Goal: Task Accomplishment & Management: Use online tool/utility

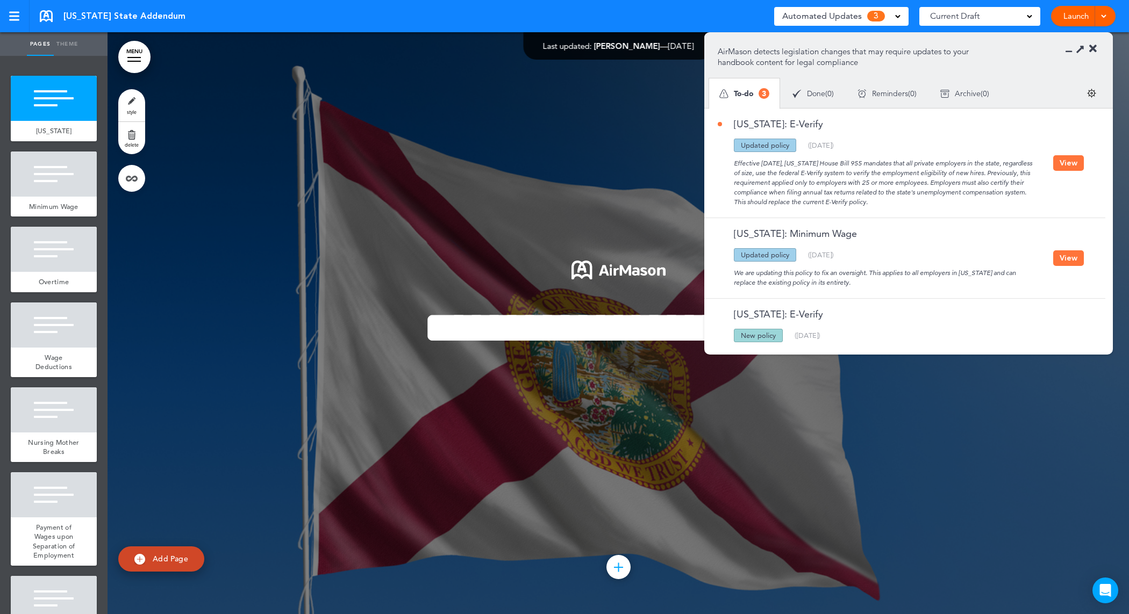
click at [1059, 164] on button "View" at bounding box center [1068, 163] width 31 height 16
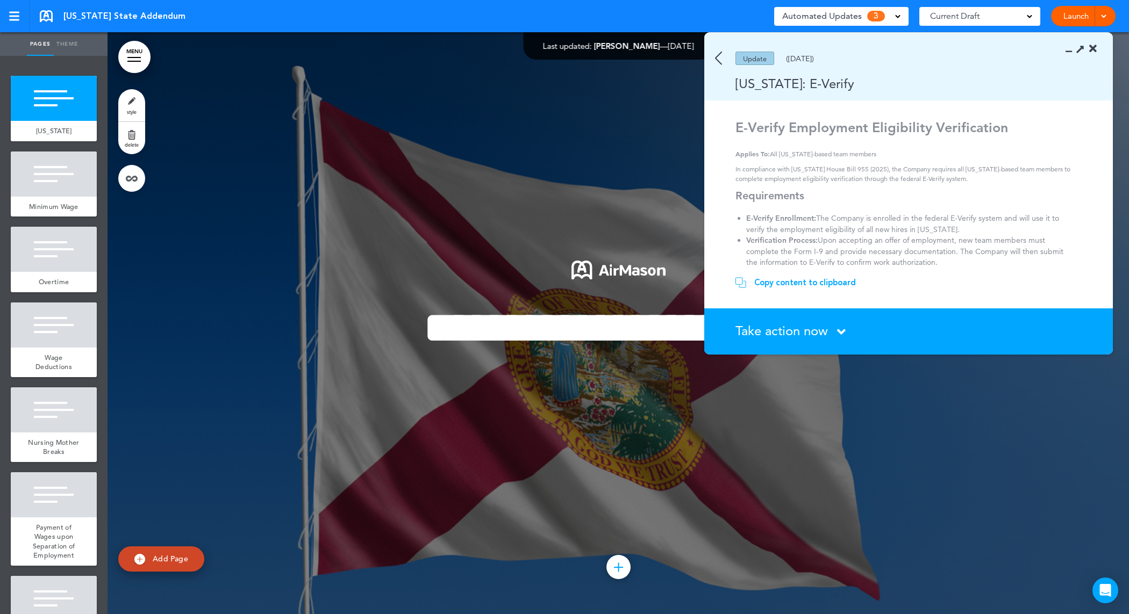
scroll to position [67, 0]
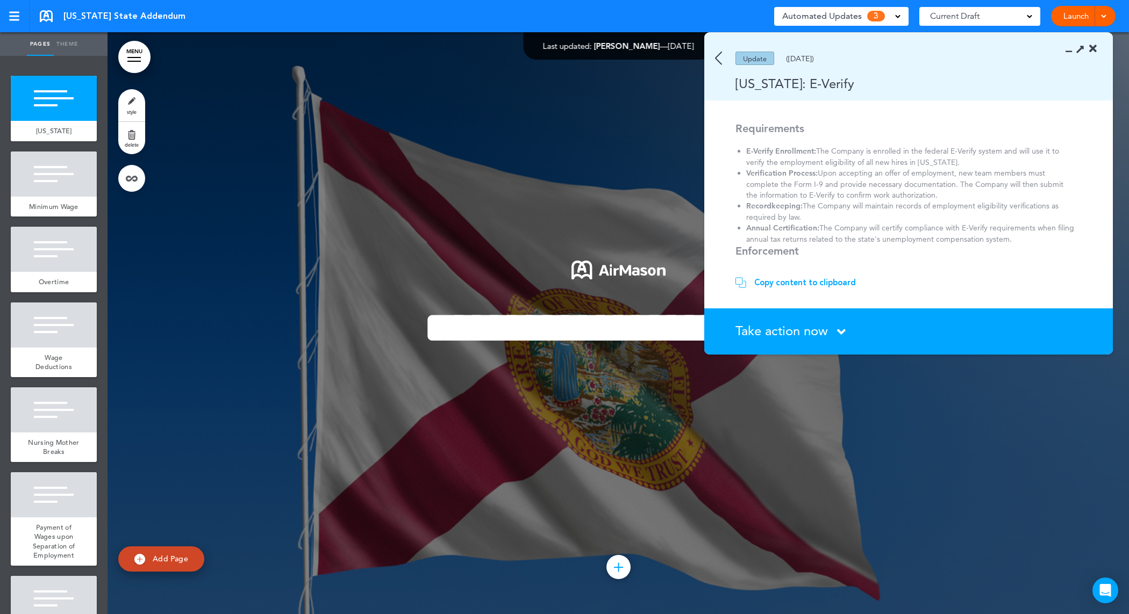
click at [804, 324] on span "Take action now" at bounding box center [781, 331] width 92 height 16
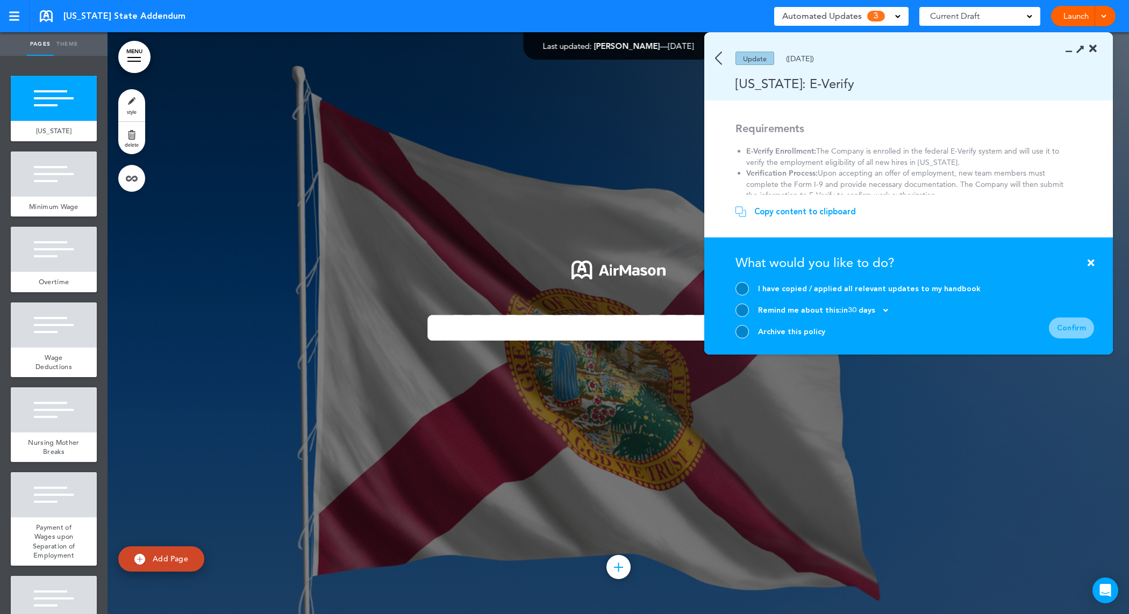
click at [755, 62] on div "Update" at bounding box center [754, 58] width 39 height 13
click at [755, 53] on div "Update" at bounding box center [754, 58] width 39 height 13
click at [1093, 46] on icon at bounding box center [1093, 49] width 8 height 11
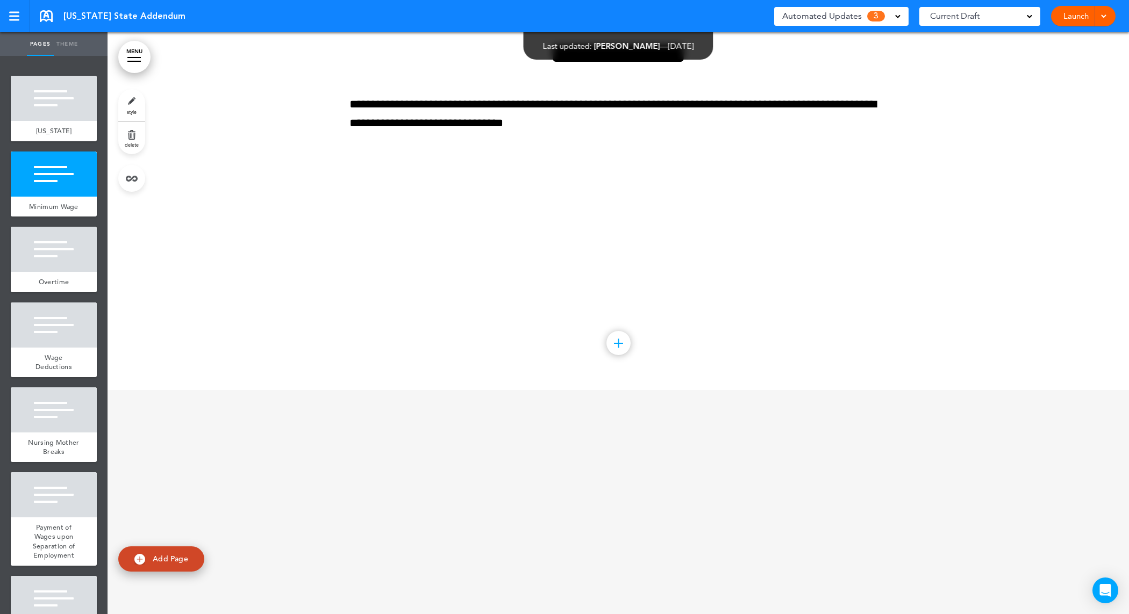
scroll to position [403, 0]
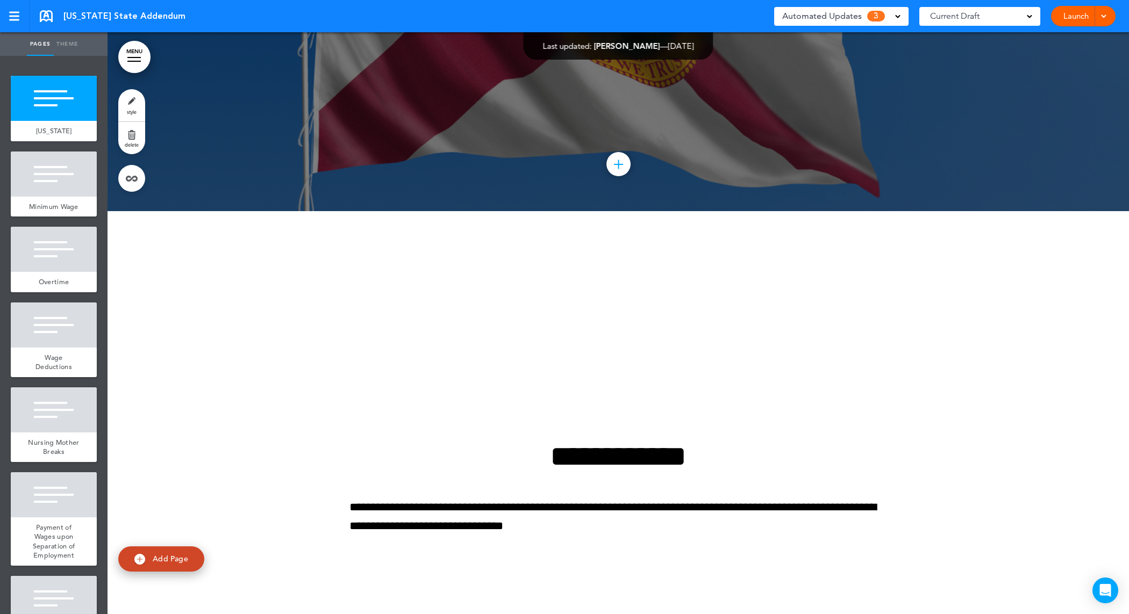
click at [890, 18] on div "Automated Updates 3" at bounding box center [841, 16] width 118 height 15
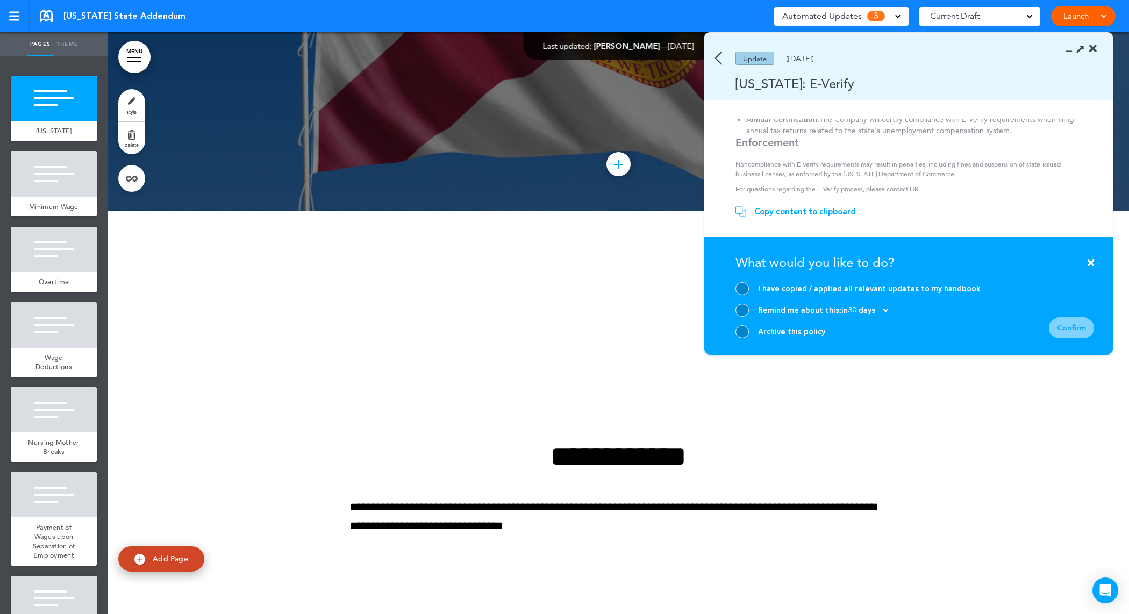
scroll to position [177, 0]
click at [710, 59] on div "Update ([DATE])" at bounding box center [892, 58] width 377 height 13
click at [715, 59] on img at bounding box center [718, 58] width 7 height 13
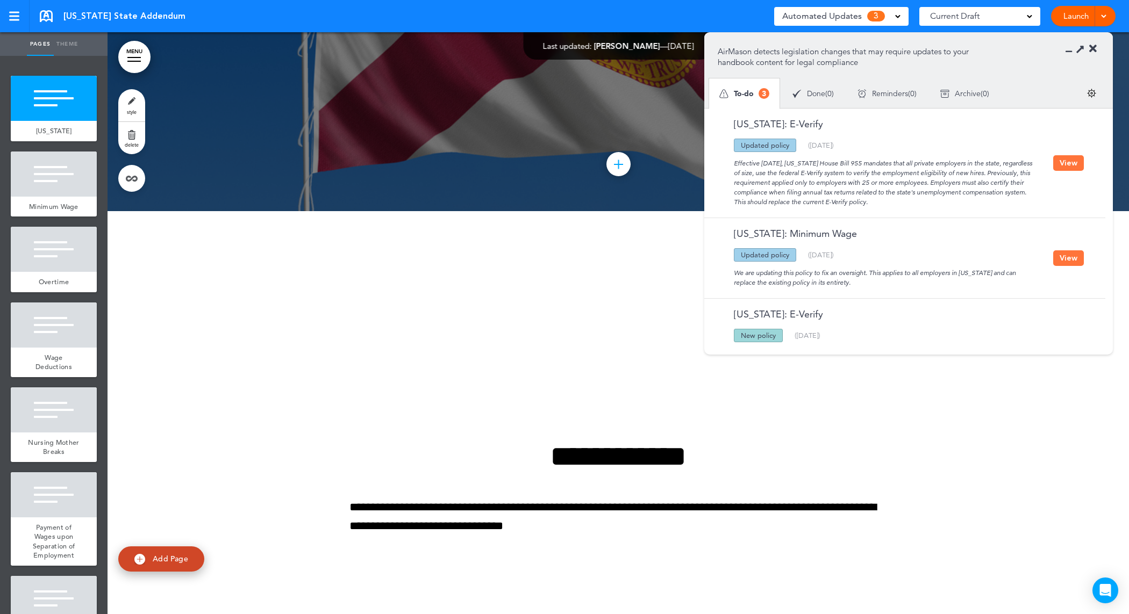
click at [1060, 259] on button "View" at bounding box center [1068, 258] width 31 height 16
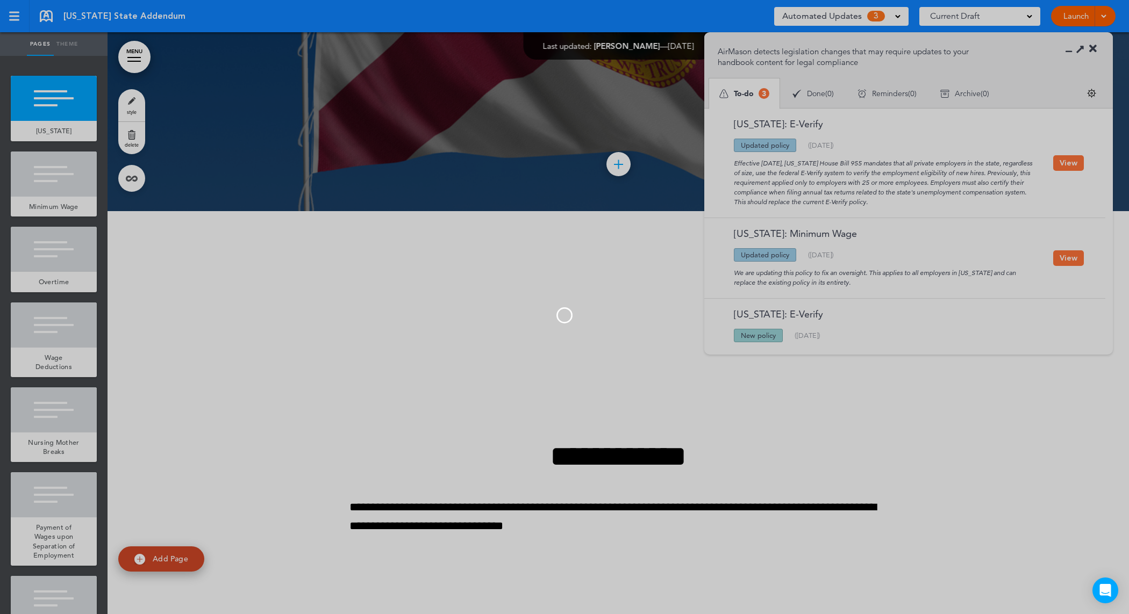
scroll to position [0, 0]
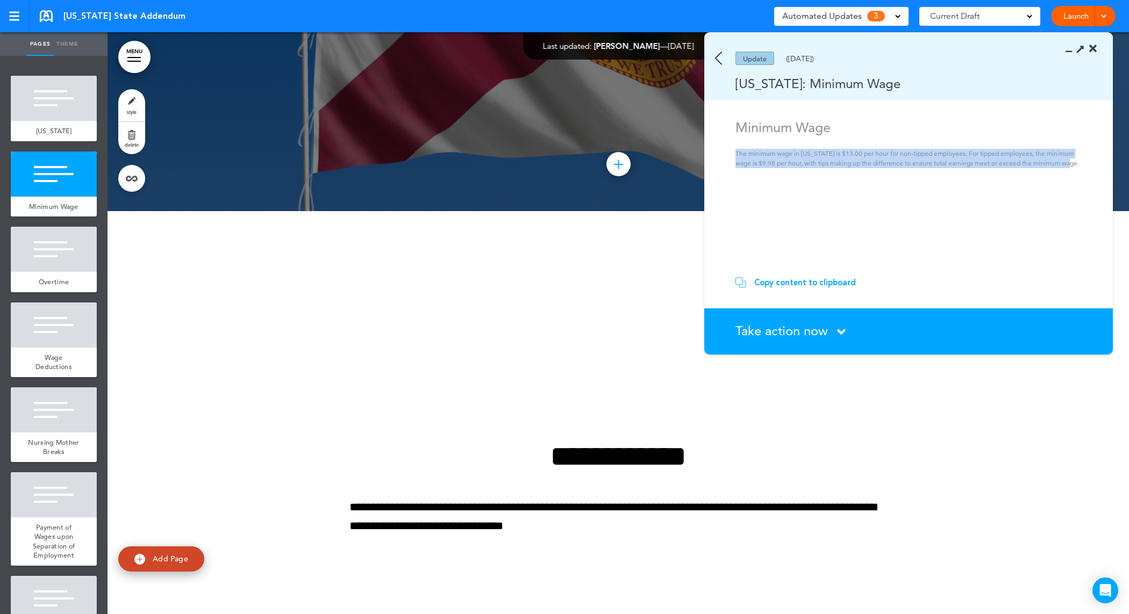
drag, startPoint x: 735, startPoint y: 151, endPoint x: 1069, endPoint y: 161, distance: 334.0
click at [1069, 161] on p "The minimum wage in [US_STATE] is $13.00 per hour for non-tipped employees. For…" at bounding box center [909, 158] width 349 height 19
copy p "The minimum wage in [US_STATE] is $13.00 per hour for non-tipped employees. For…"
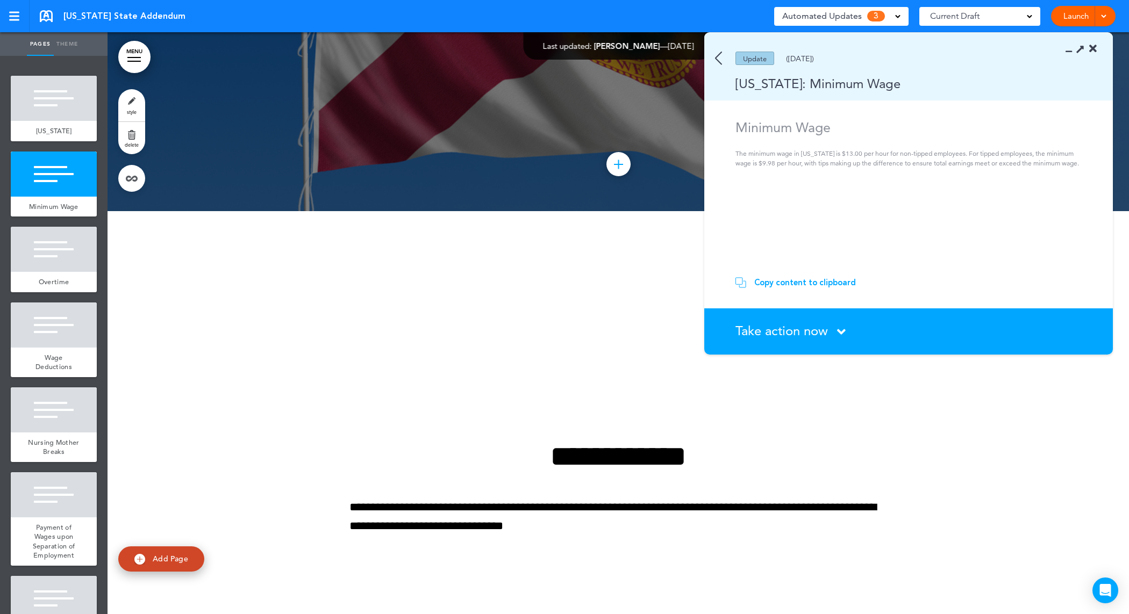
click at [791, 283] on div "Copy content to clipboard" at bounding box center [805, 282] width 102 height 11
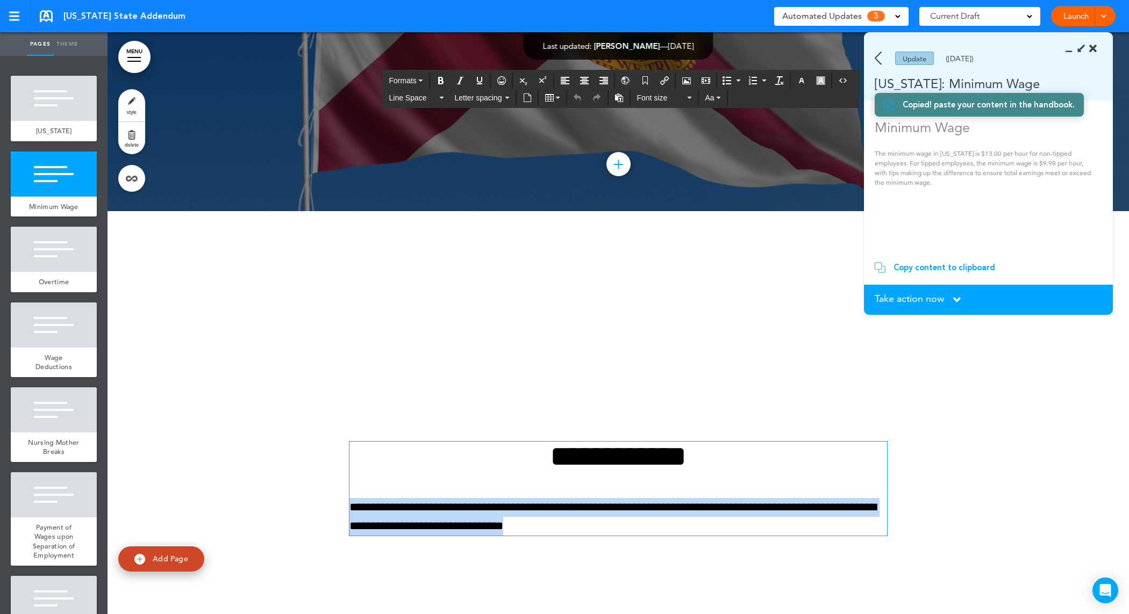
drag, startPoint x: 683, startPoint y: 530, endPoint x: 334, endPoint y: 506, distance: 349.2
click at [334, 506] on div "**********" at bounding box center [618, 502] width 1021 height 582
paste div
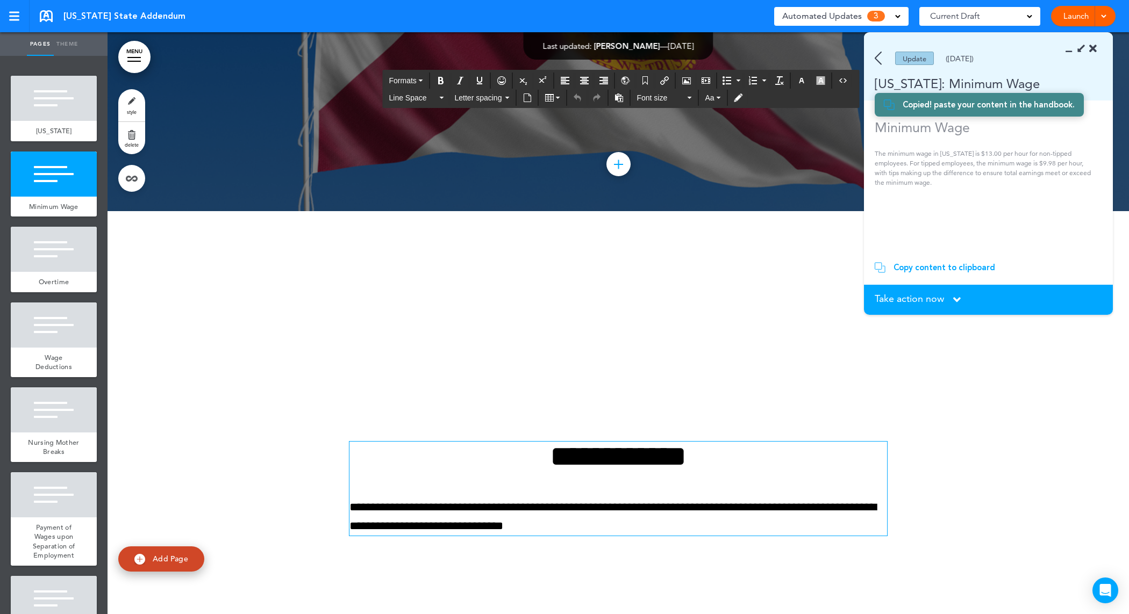
scroll to position [412, 0]
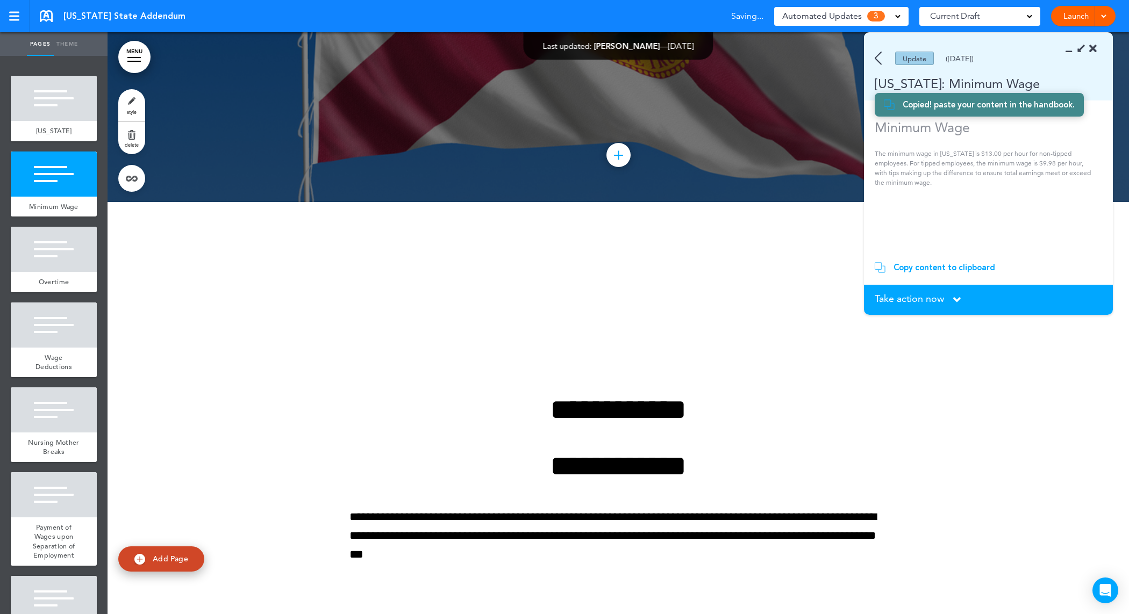
click at [929, 482] on div at bounding box center [618, 493] width 1021 height 582
click at [934, 301] on span "Take action now" at bounding box center [909, 299] width 69 height 10
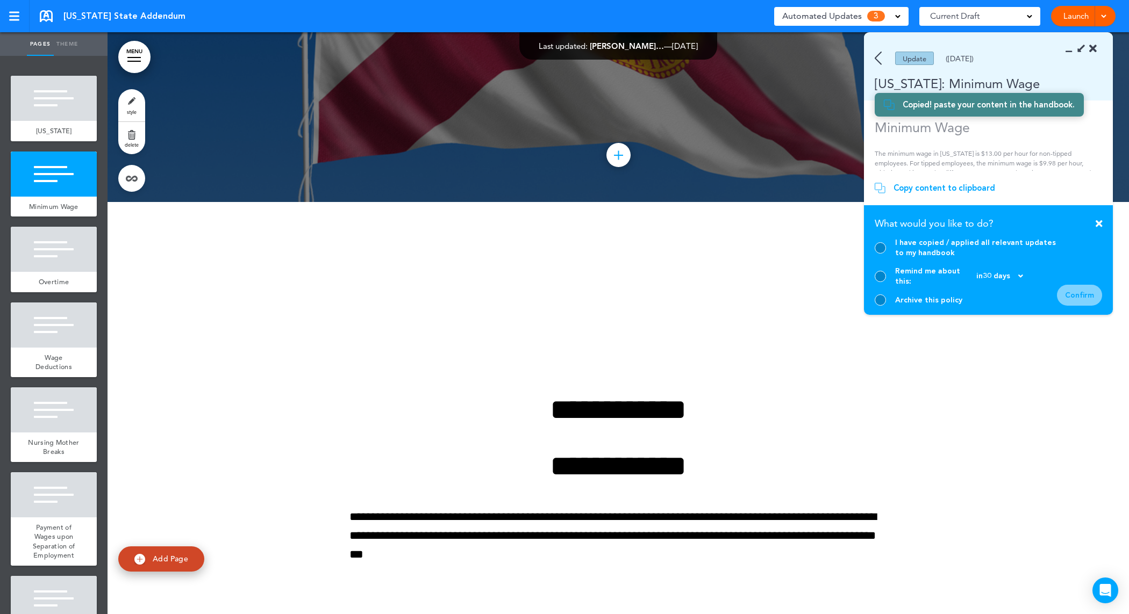
click at [916, 254] on div "I have copied / applied all relevant updates to my handbook" at bounding box center [976, 248] width 162 height 20
click at [877, 254] on div at bounding box center [880, 247] width 11 height 11
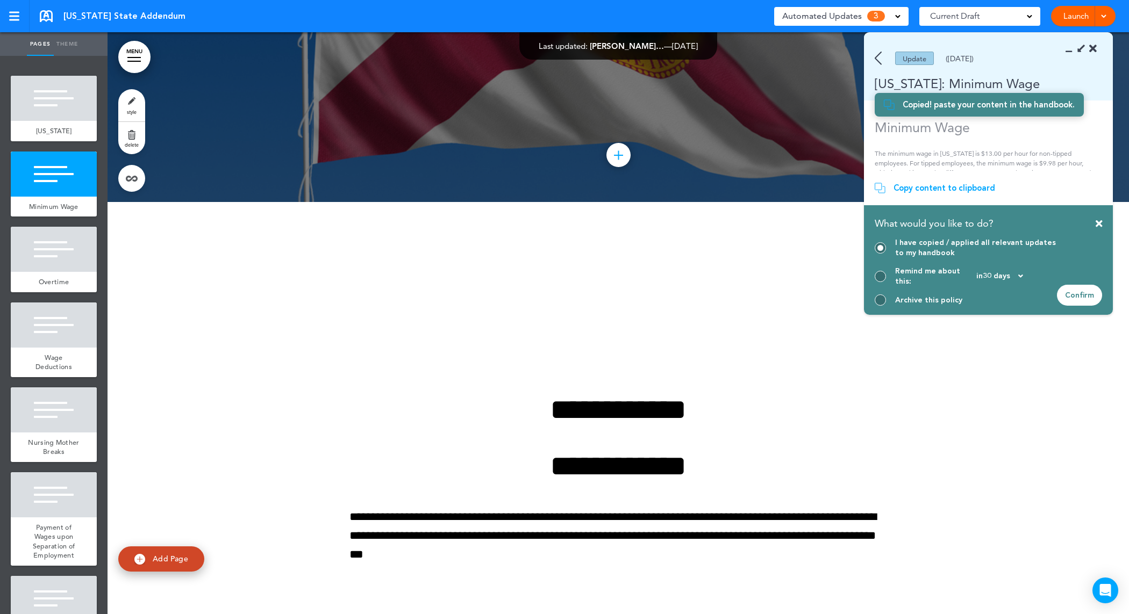
click at [1092, 296] on div "Confirm" at bounding box center [1079, 295] width 45 height 21
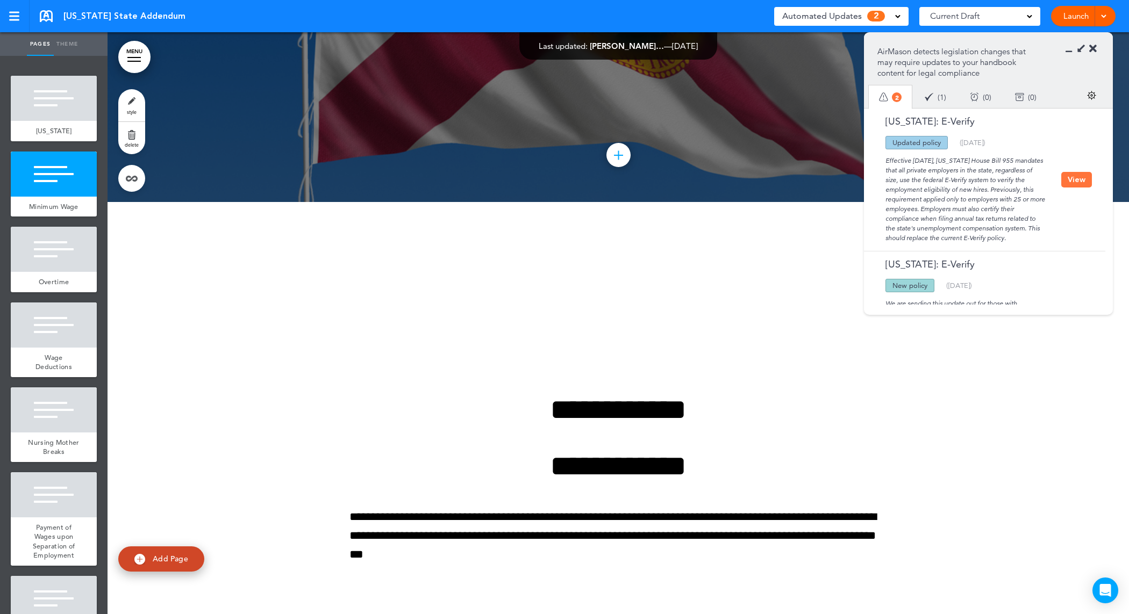
click at [1073, 175] on button "View" at bounding box center [1076, 180] width 31 height 16
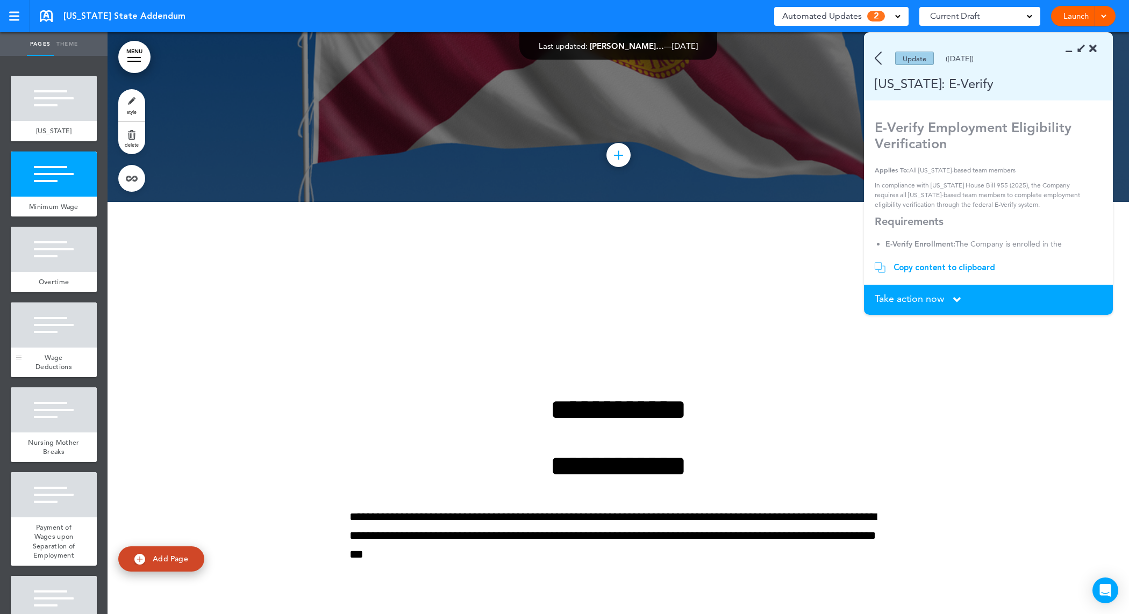
scroll to position [226, 0]
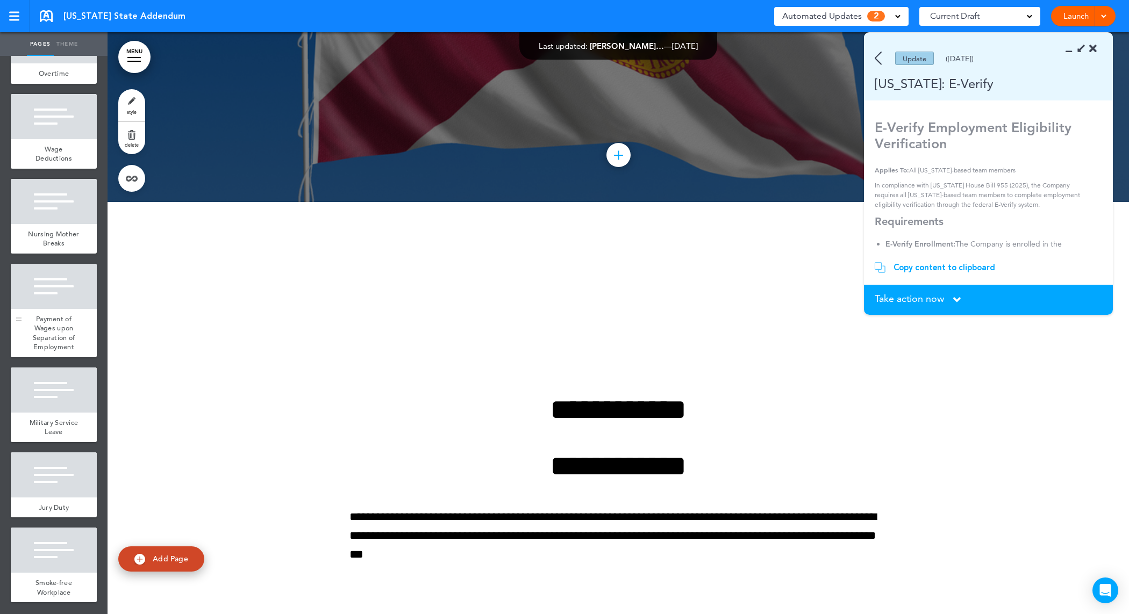
click at [49, 289] on div at bounding box center [54, 286] width 86 height 45
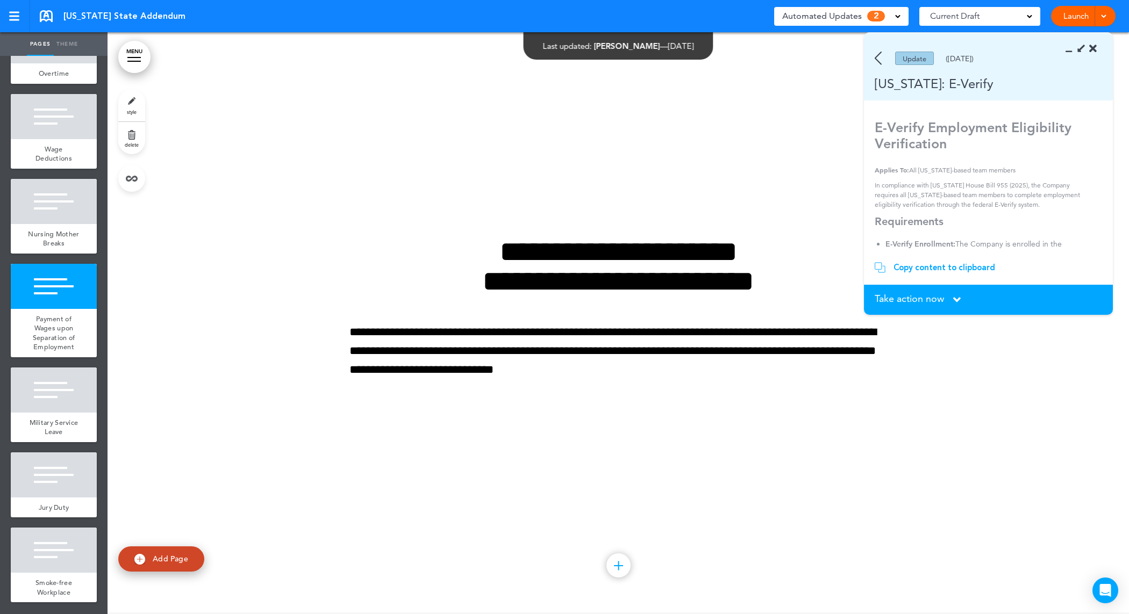
click at [135, 57] on div at bounding box center [133, 57] width 13 height 1
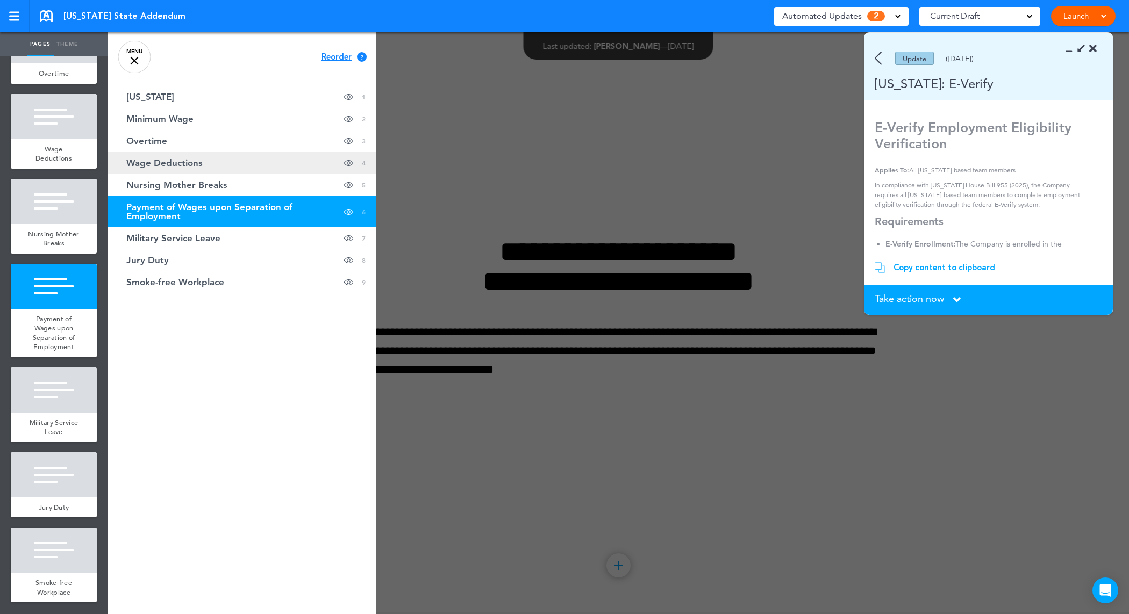
click at [237, 159] on link "Wage Deductions Hide page in table of contents 4" at bounding box center [242, 163] width 269 height 22
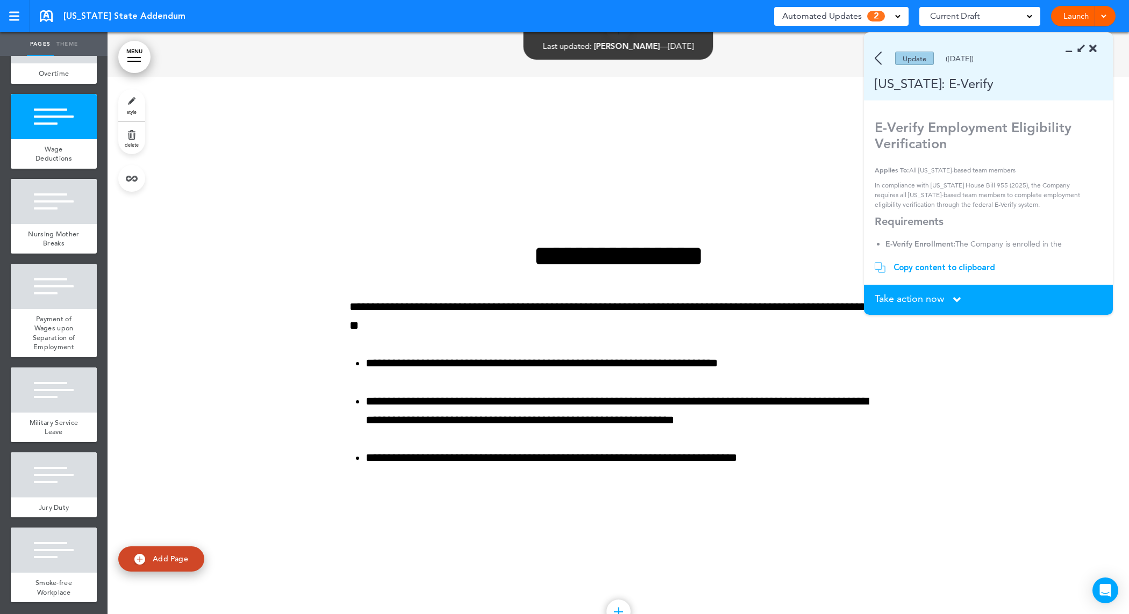
scroll to position [1680, 0]
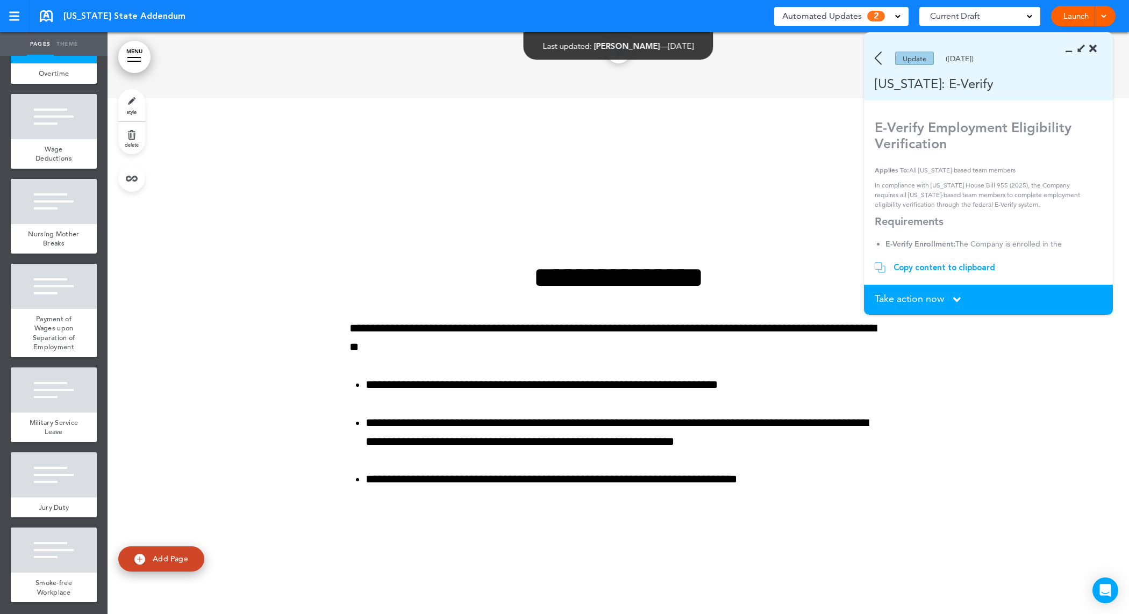
click at [130, 61] on div at bounding box center [133, 61] width 13 height 1
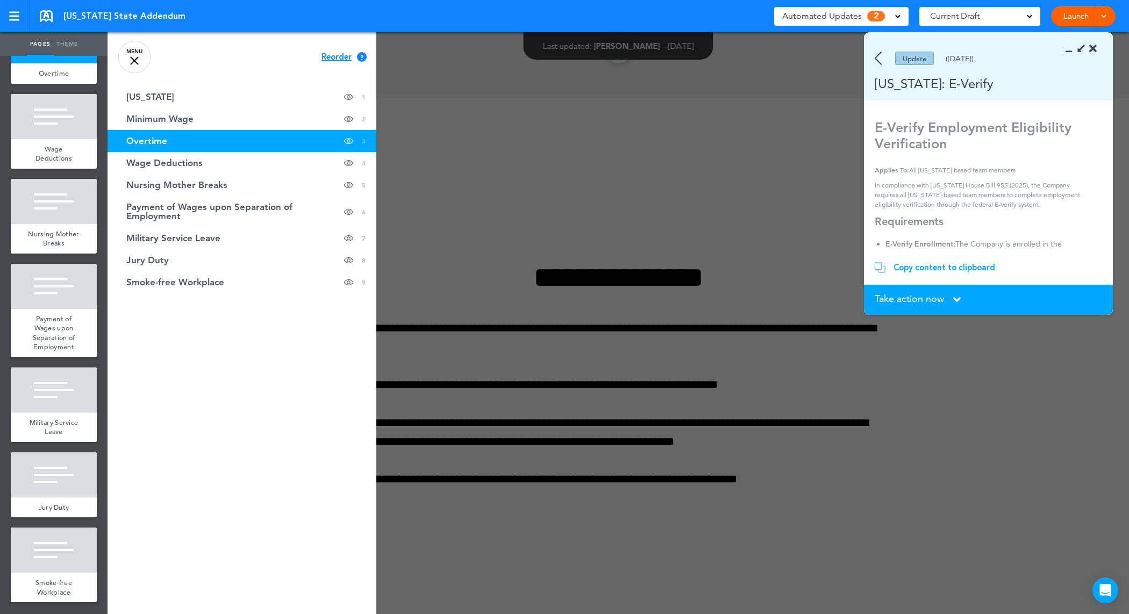
click at [132, 61] on link "MENU" at bounding box center [134, 57] width 32 height 32
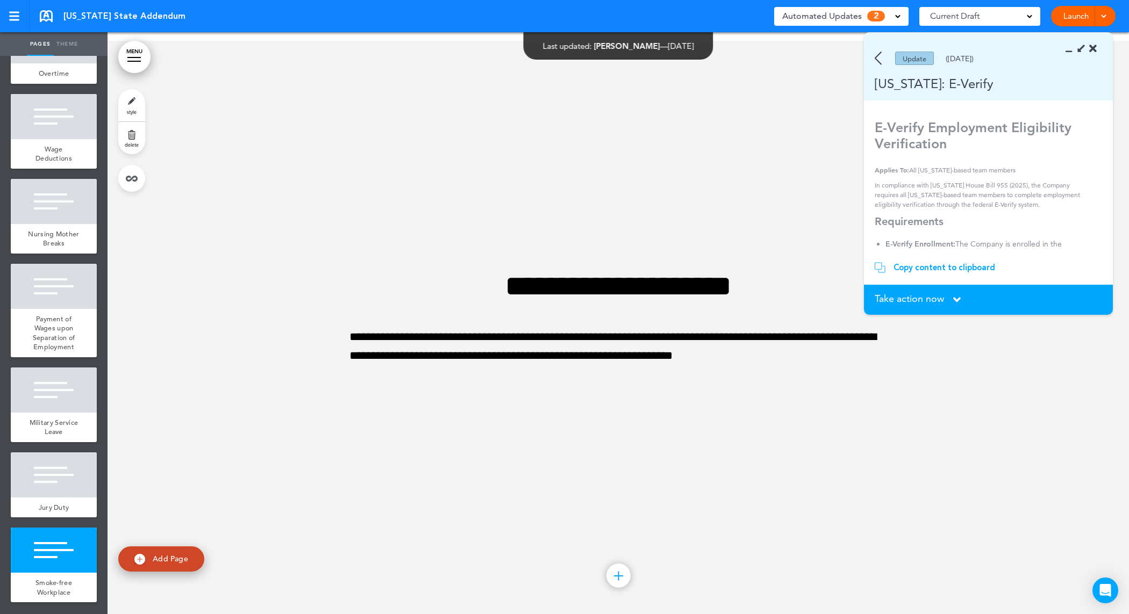
scroll to position [4660, 0]
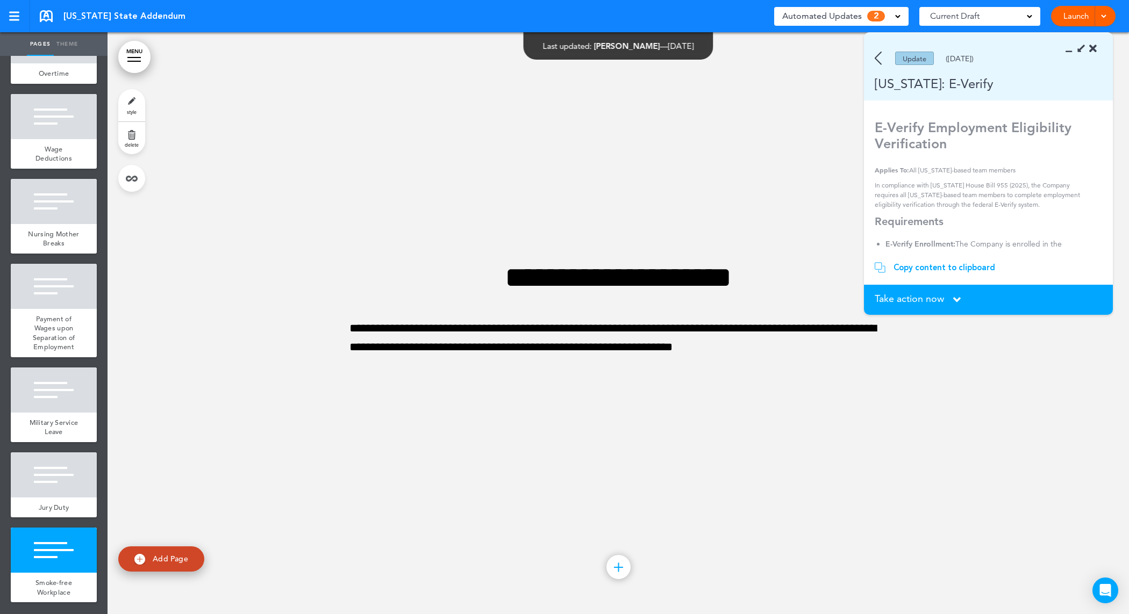
click at [612, 564] on div at bounding box center [618, 567] width 24 height 24
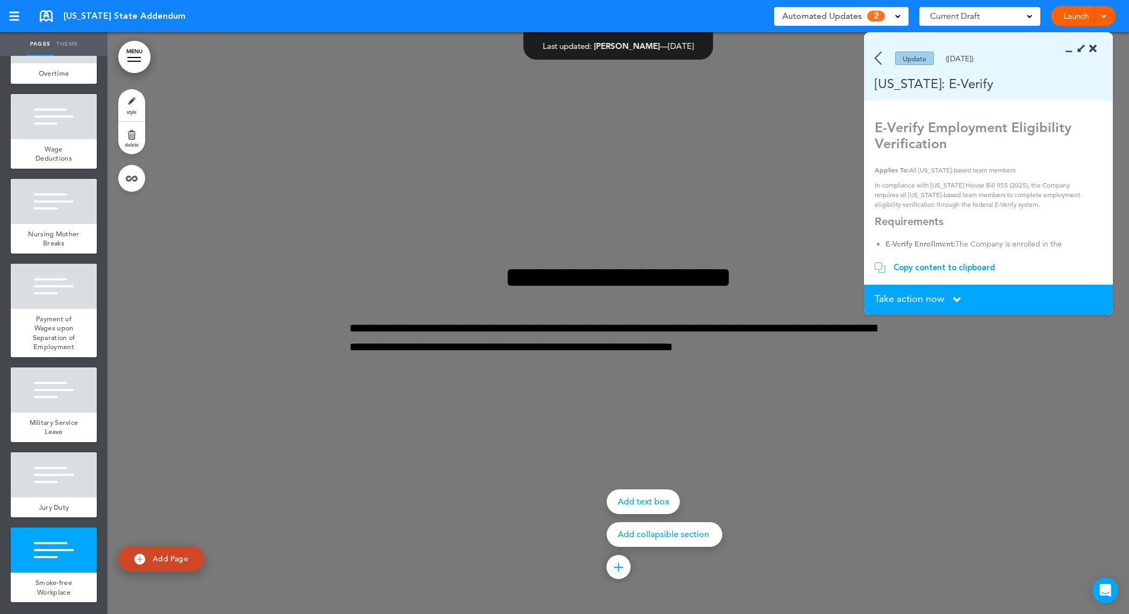
click at [640, 493] on div "Add text box" at bounding box center [643, 502] width 73 height 25
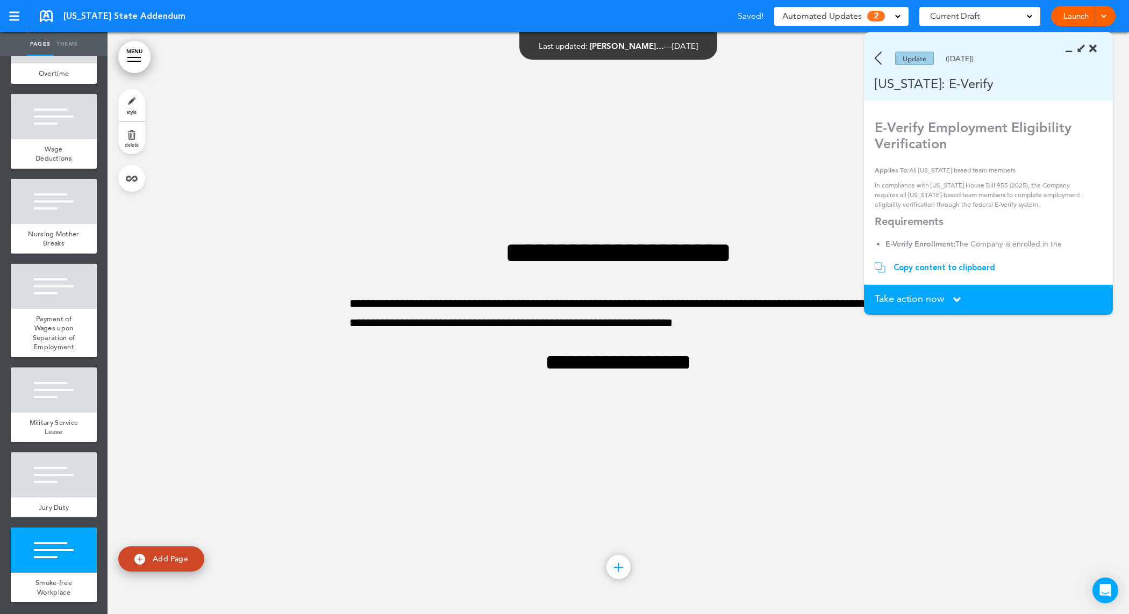
click at [931, 267] on div "Copy content to clipboard" at bounding box center [944, 267] width 102 height 11
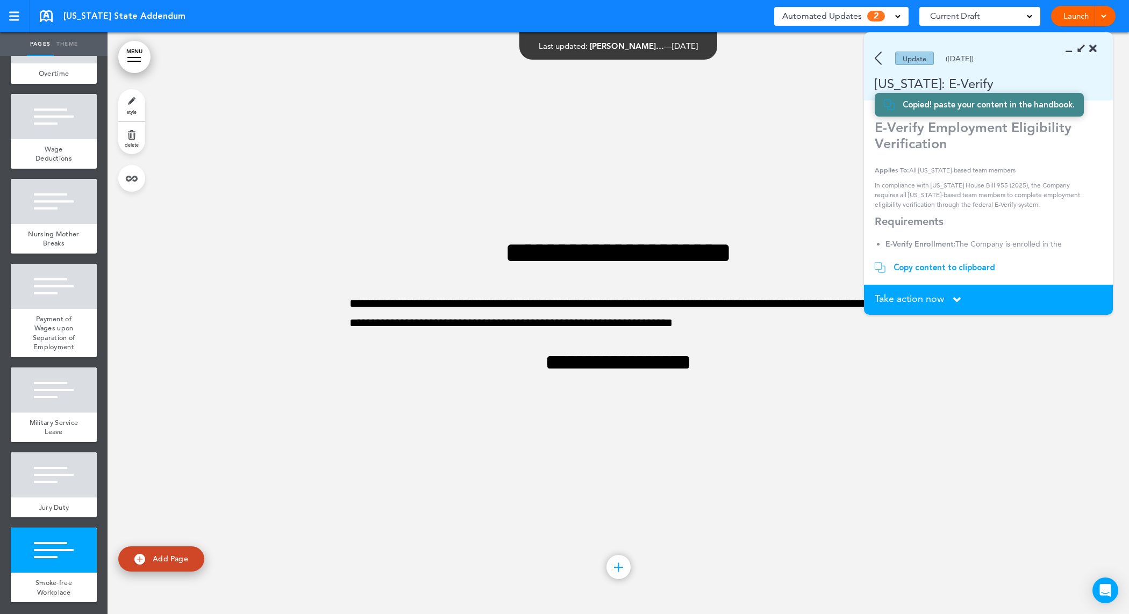
click at [614, 570] on div at bounding box center [618, 567] width 24 height 24
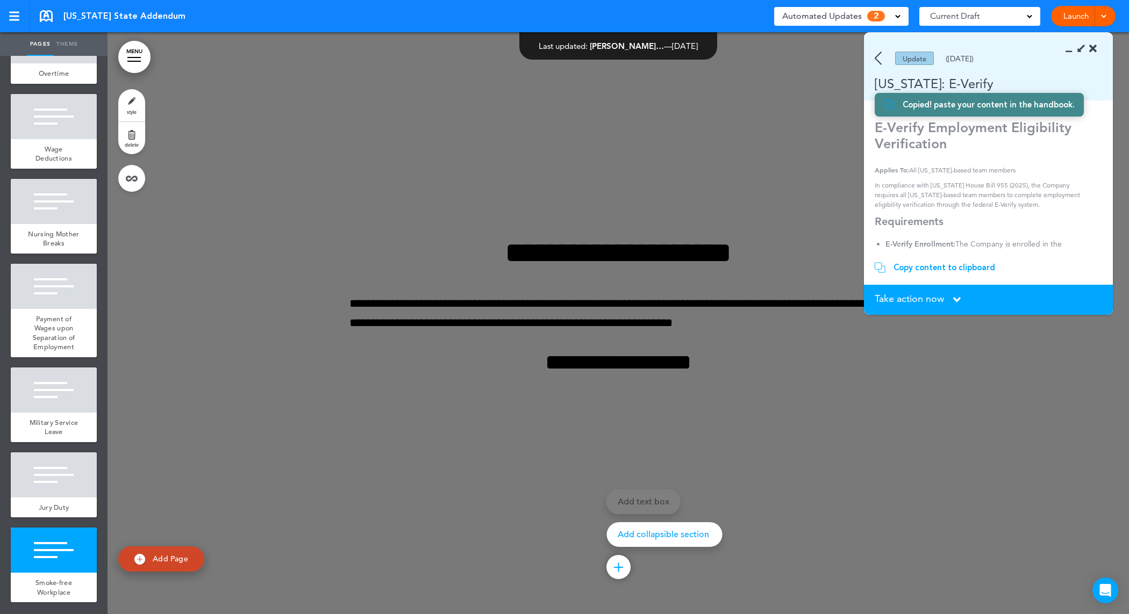
click at [629, 539] on p "Add collapsible section" at bounding box center [665, 535] width 94 height 9
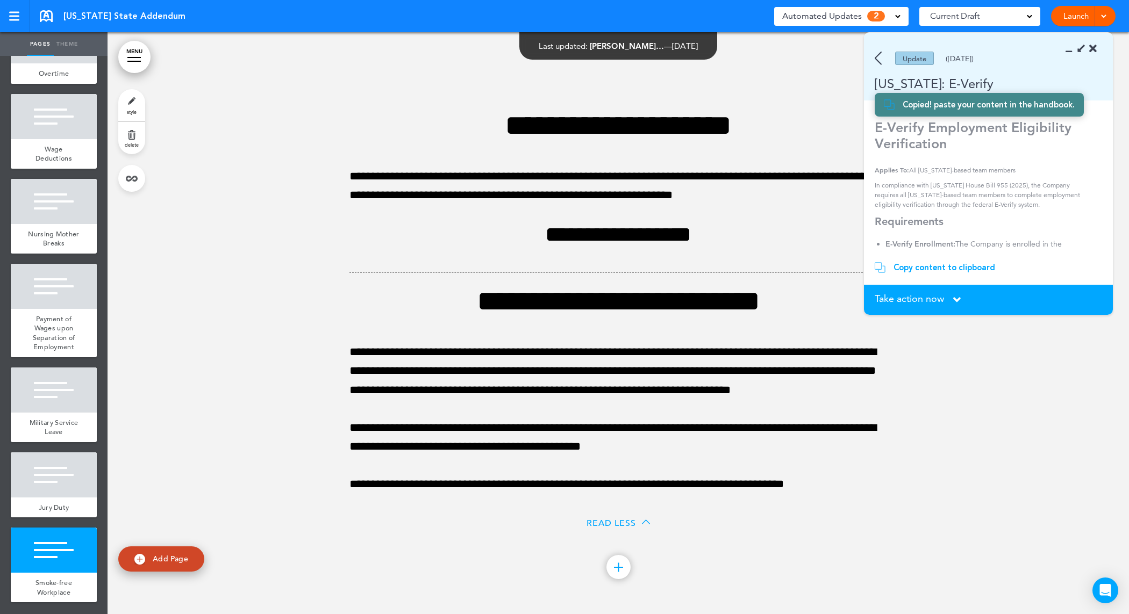
click at [634, 523] on div "Read Less" at bounding box center [617, 523] width 63 height 10
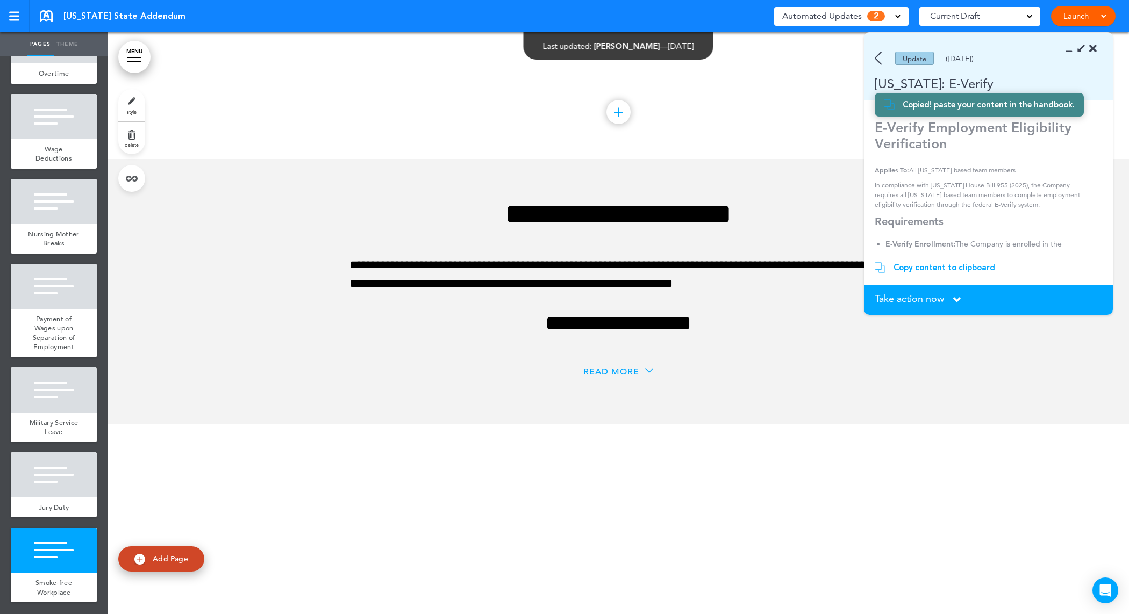
scroll to position [4525, 0]
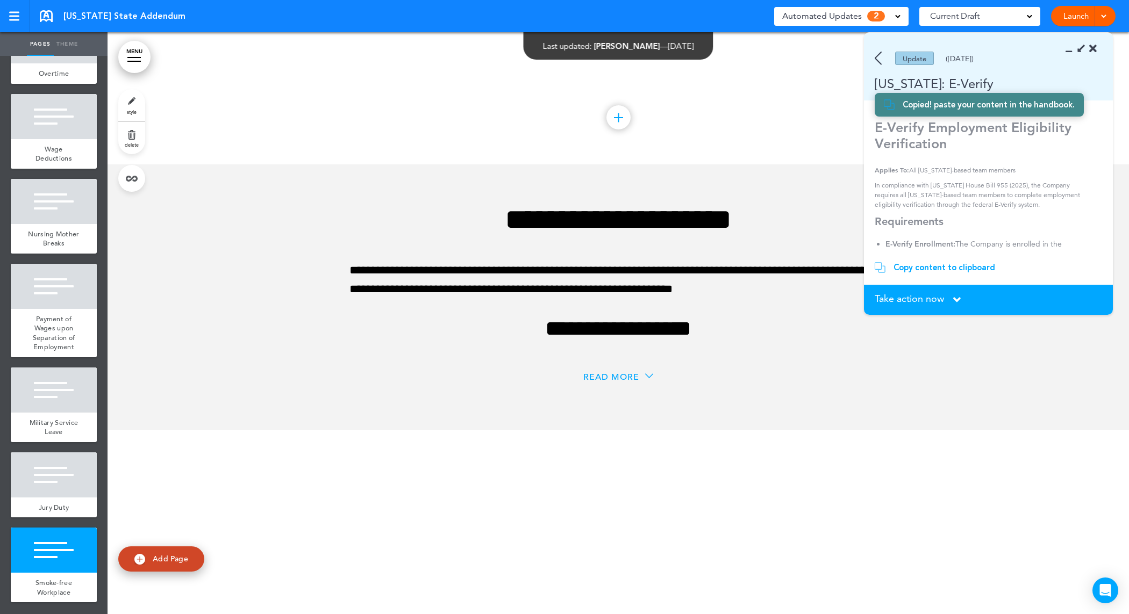
click at [626, 379] on span "Read More" at bounding box center [611, 377] width 56 height 11
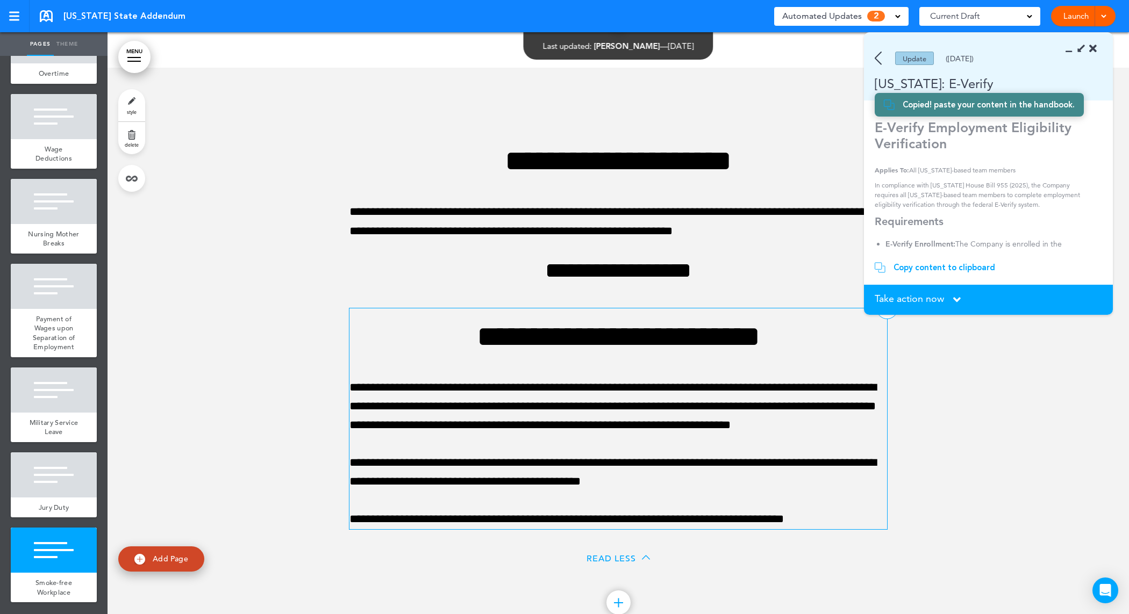
scroll to position [4592, 0]
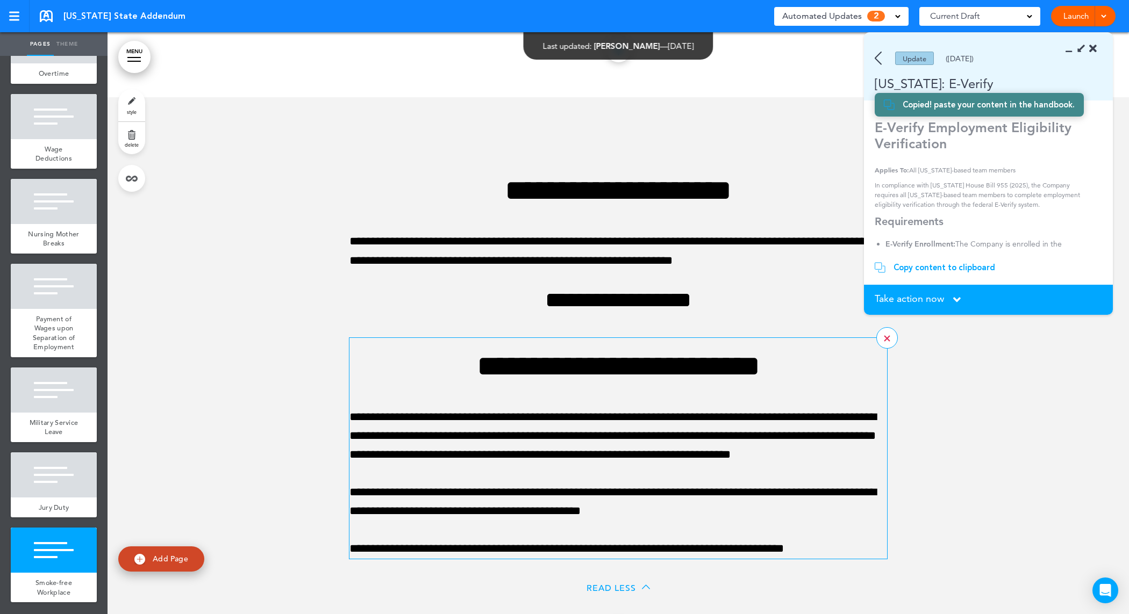
click at [884, 341] on div at bounding box center [887, 338] width 6 height 6
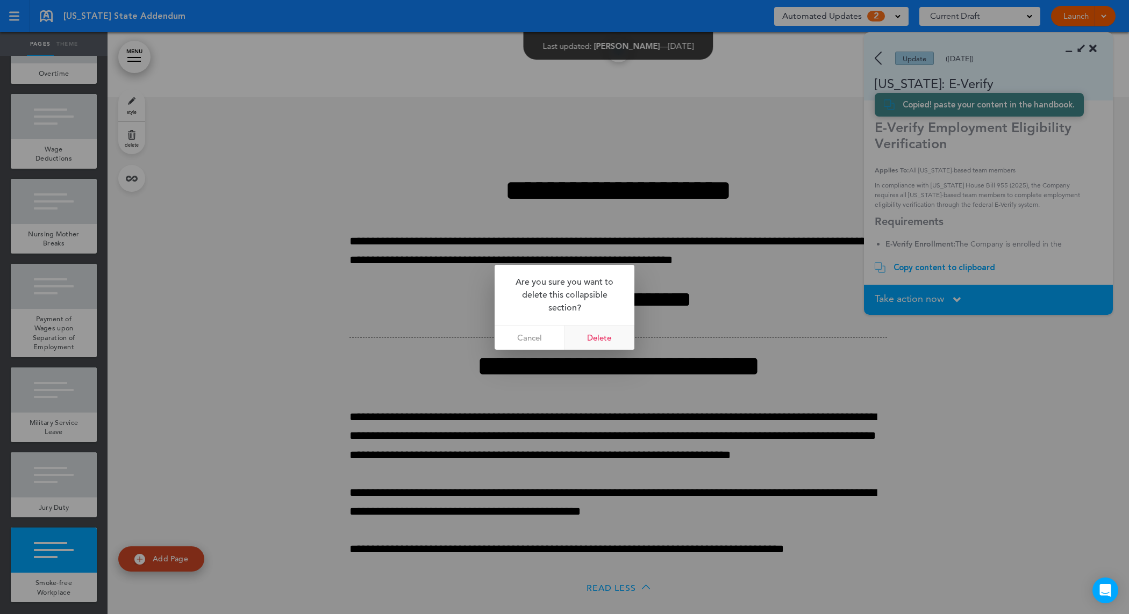
click at [590, 332] on link "Delete" at bounding box center [599, 338] width 70 height 24
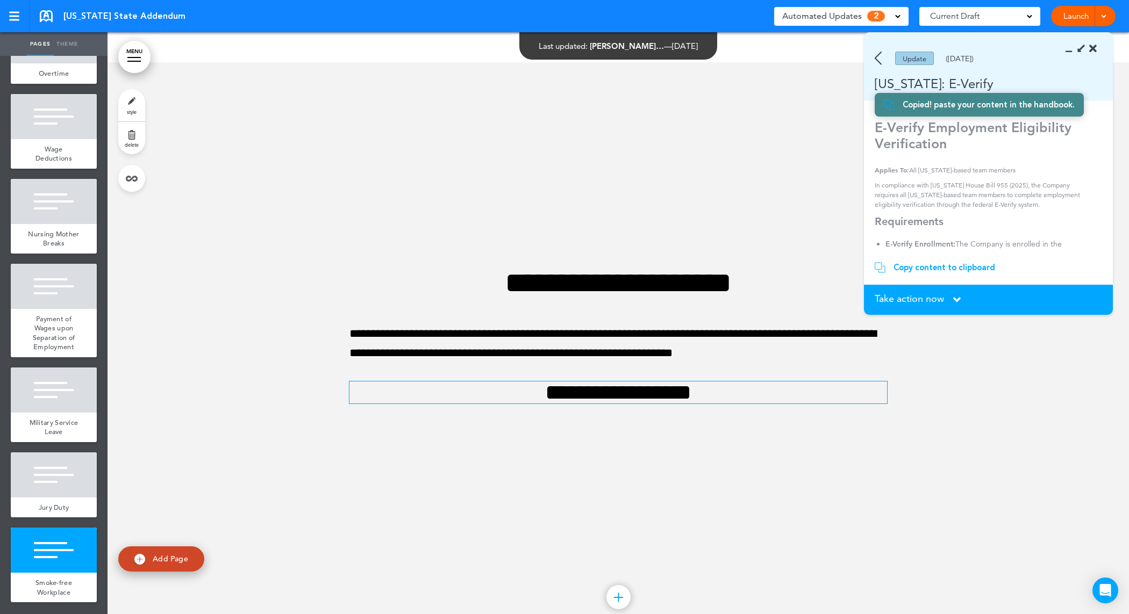
scroll to position [4660, 0]
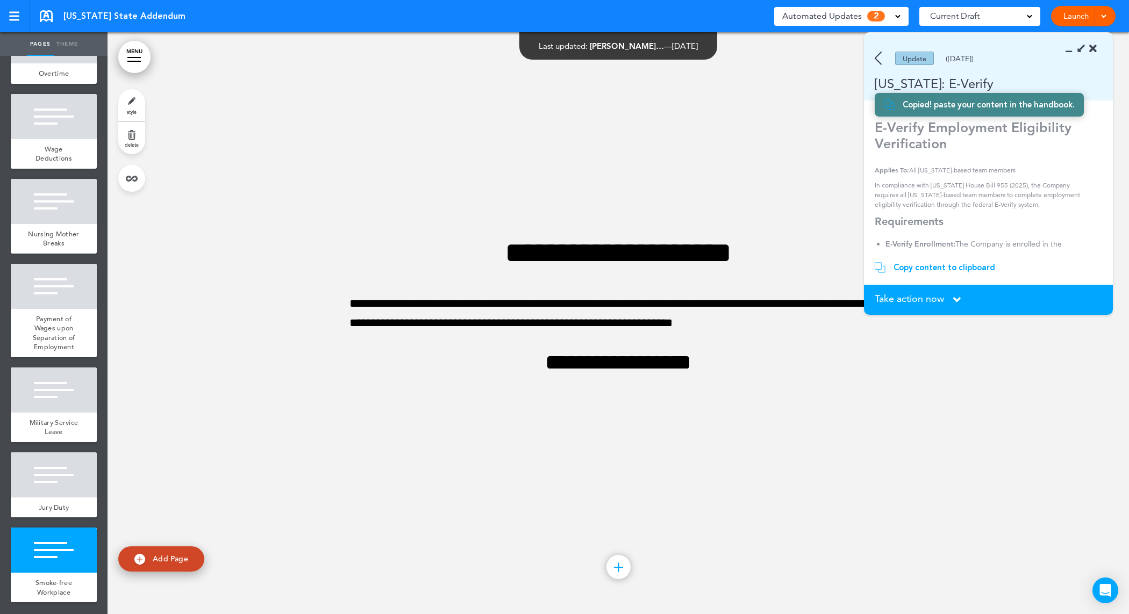
click at [618, 571] on div at bounding box center [618, 567] width 1 height 9
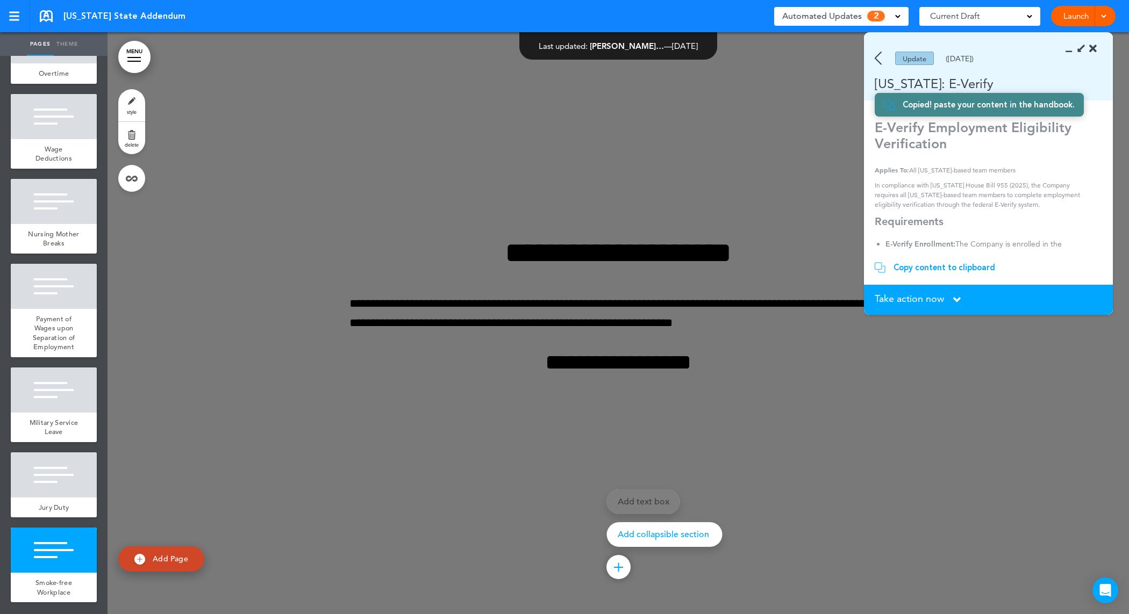
click at [652, 563] on div at bounding box center [672, 307] width 1129 height 614
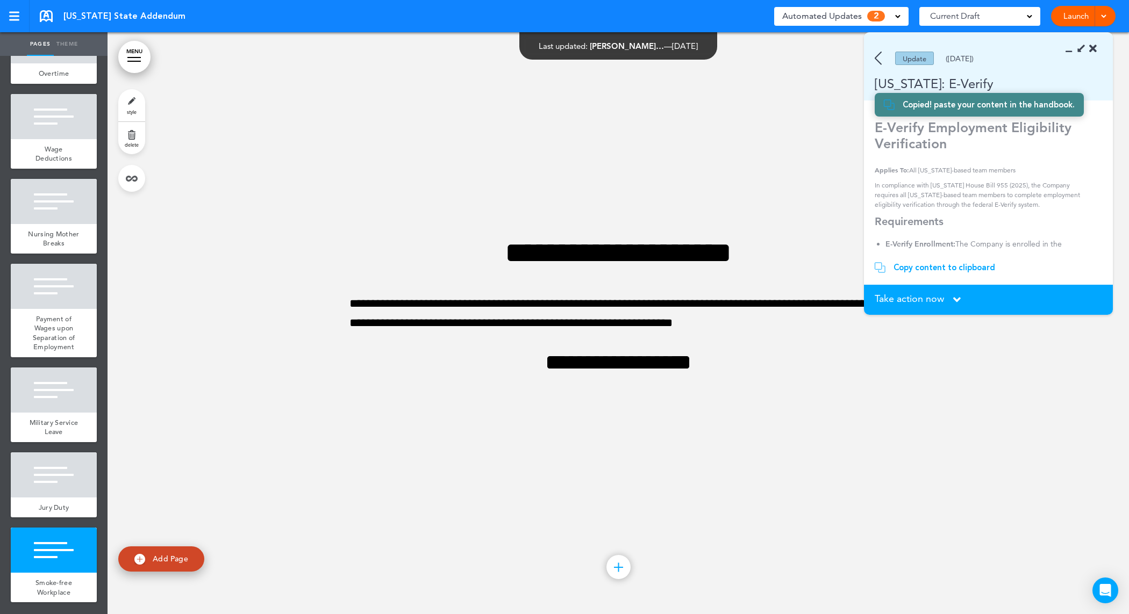
click at [157, 558] on span "Add Page" at bounding box center [170, 559] width 35 height 10
type input "********"
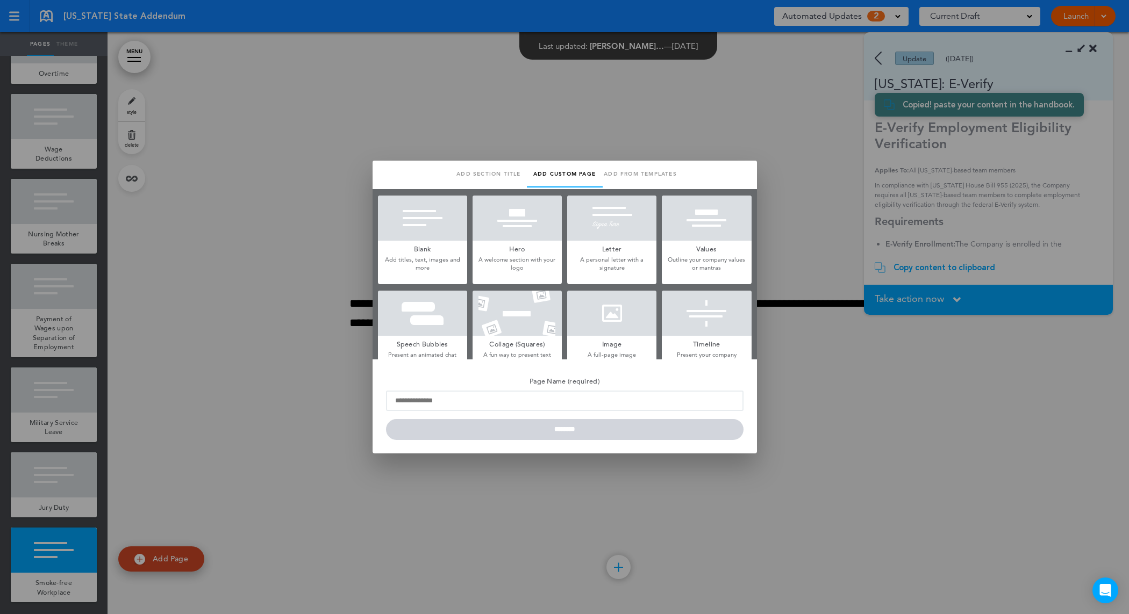
click at [434, 229] on div at bounding box center [422, 218] width 89 height 45
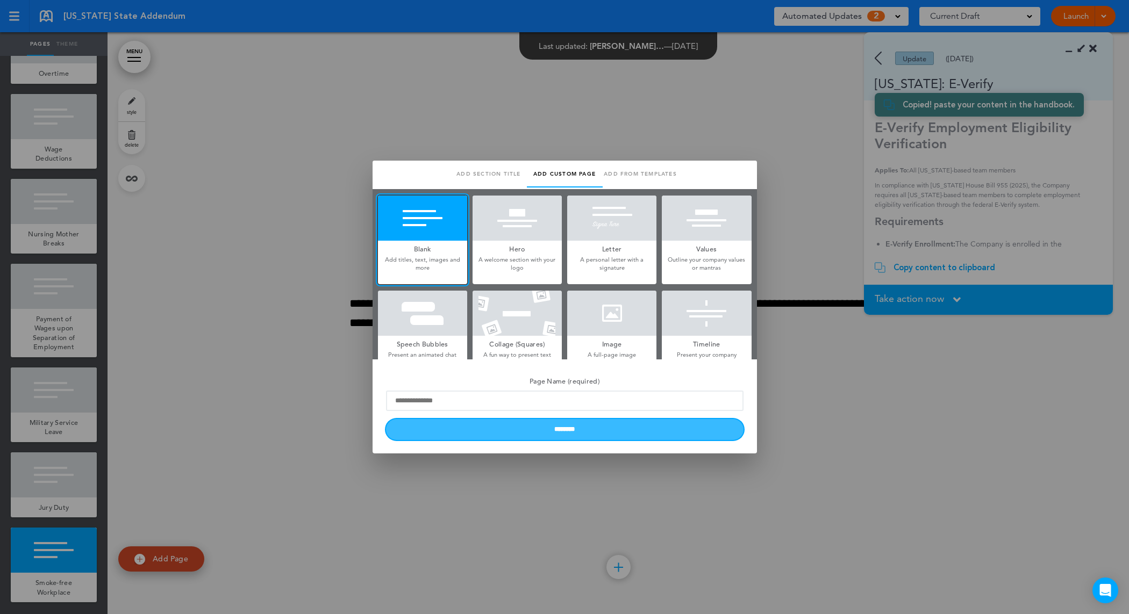
click at [527, 433] on input "********" at bounding box center [564, 429] width 357 height 21
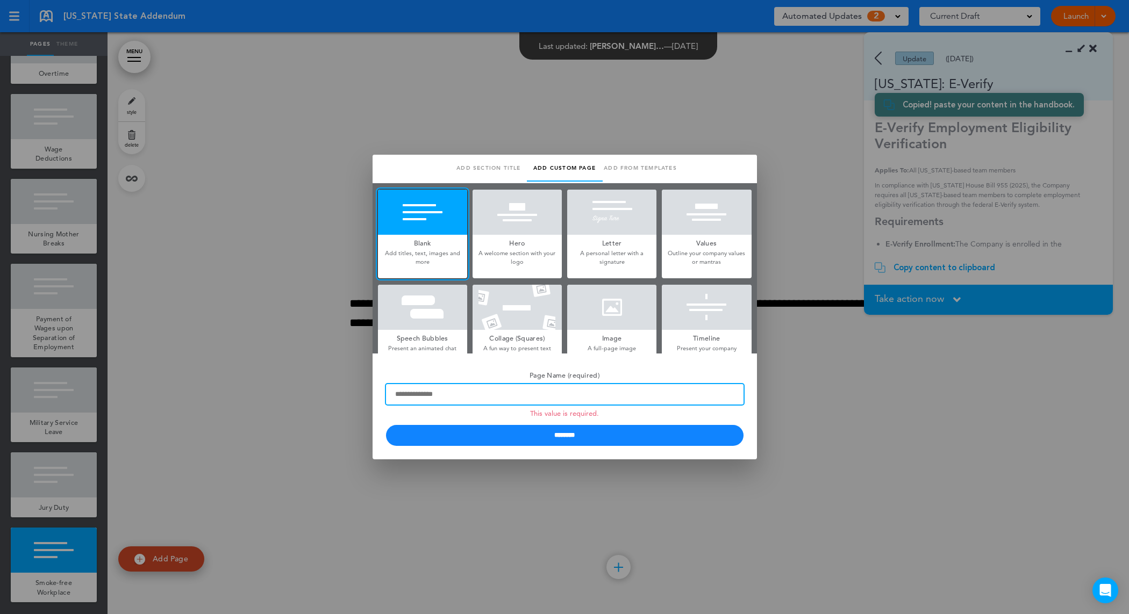
click at [534, 393] on input "Page Name (required) This value is required." at bounding box center [564, 394] width 357 height 20
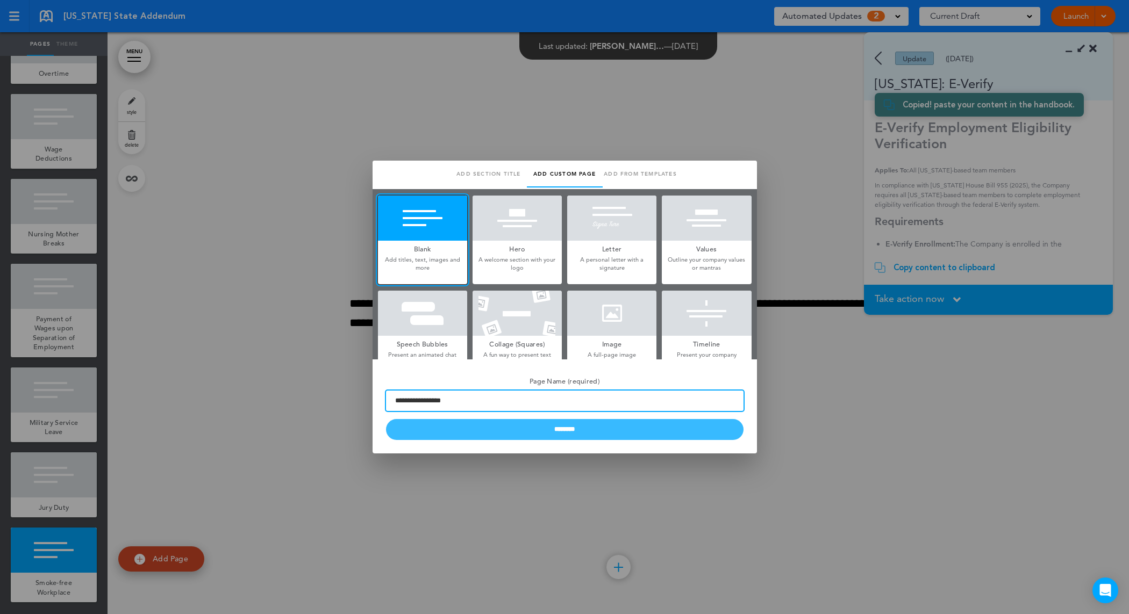
type input "**********"
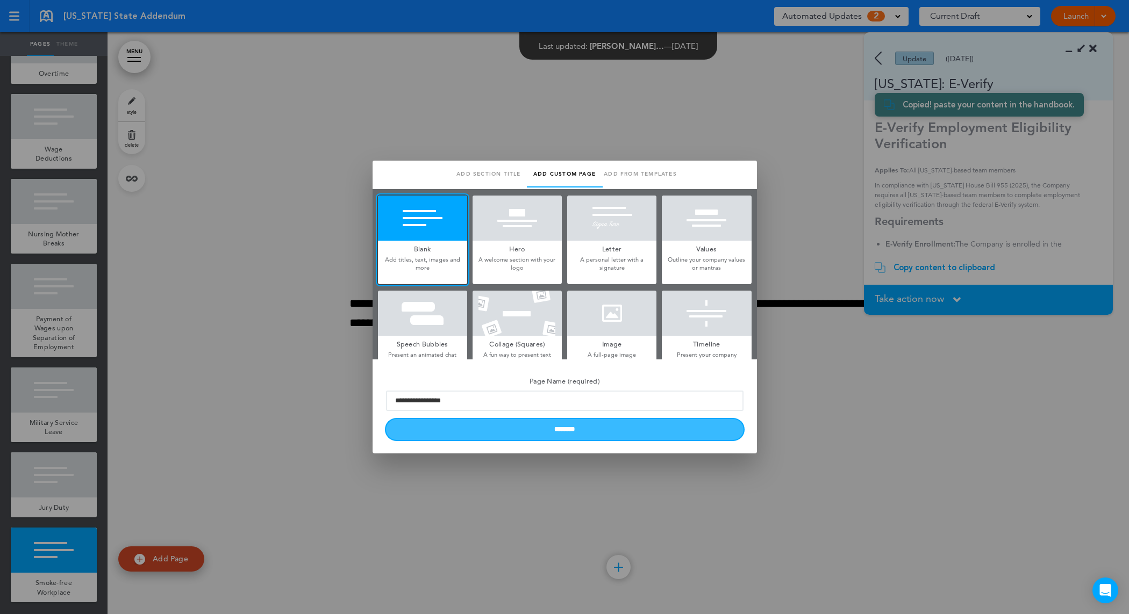
click at [563, 427] on input "********" at bounding box center [564, 429] width 357 height 21
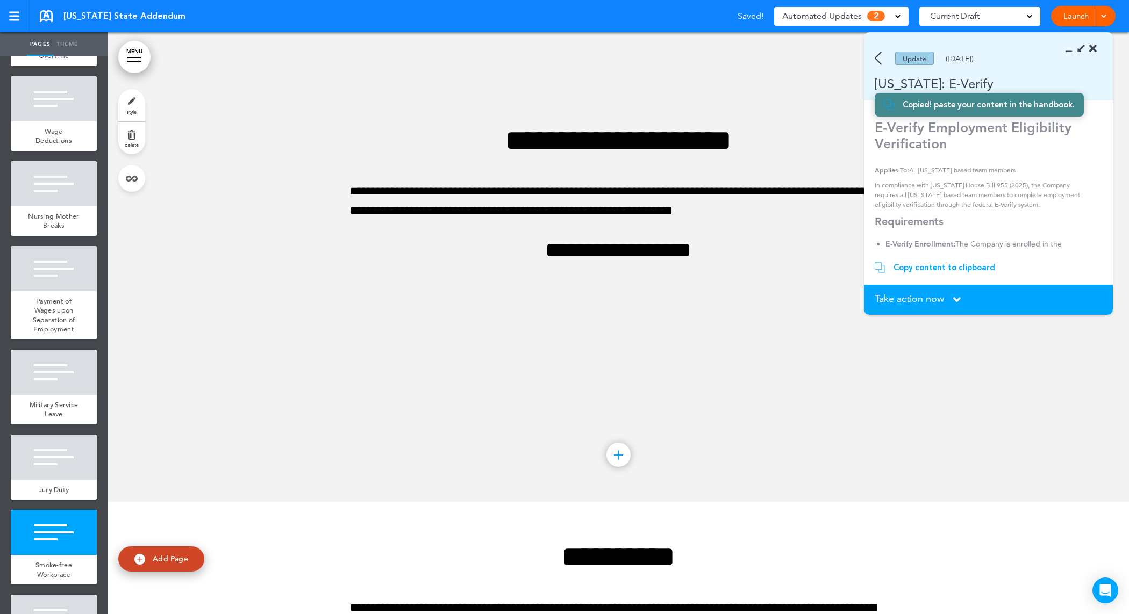
scroll to position [4975, 0]
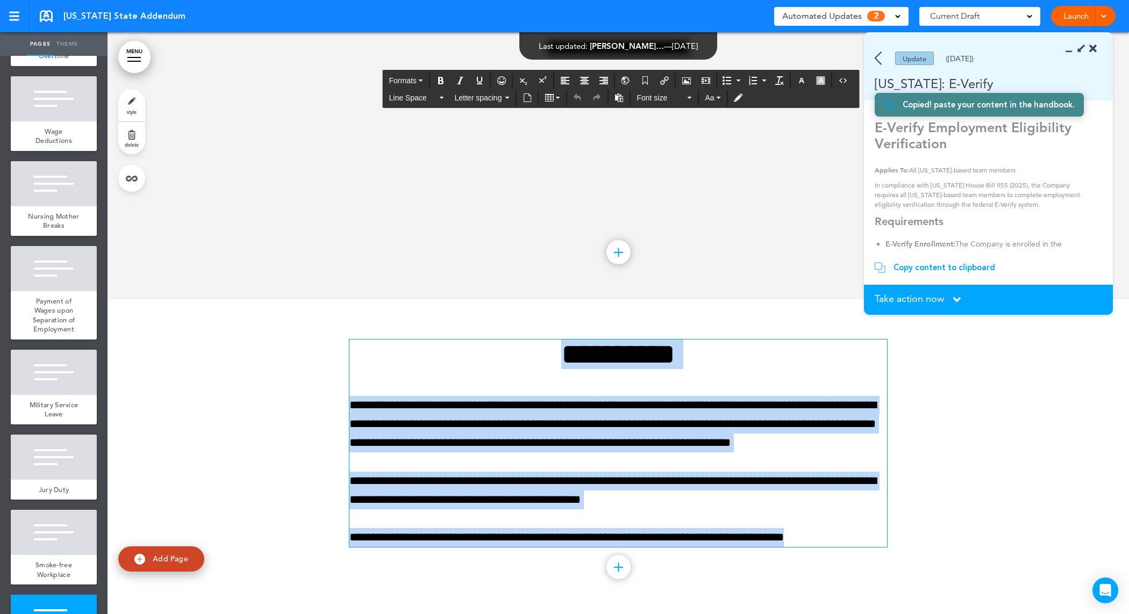
drag, startPoint x: 836, startPoint y: 541, endPoint x: 396, endPoint y: 334, distance: 486.9
click at [396, 334] on div "**********" at bounding box center [618, 456] width 538 height 315
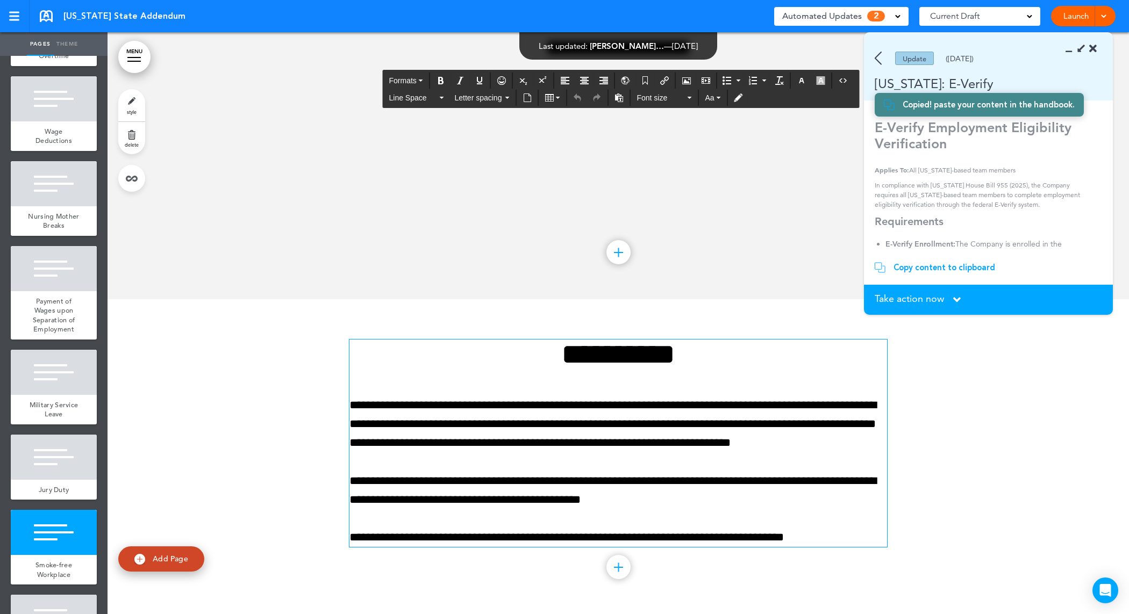
click at [393, 257] on div at bounding box center [618, 8] width 1021 height 582
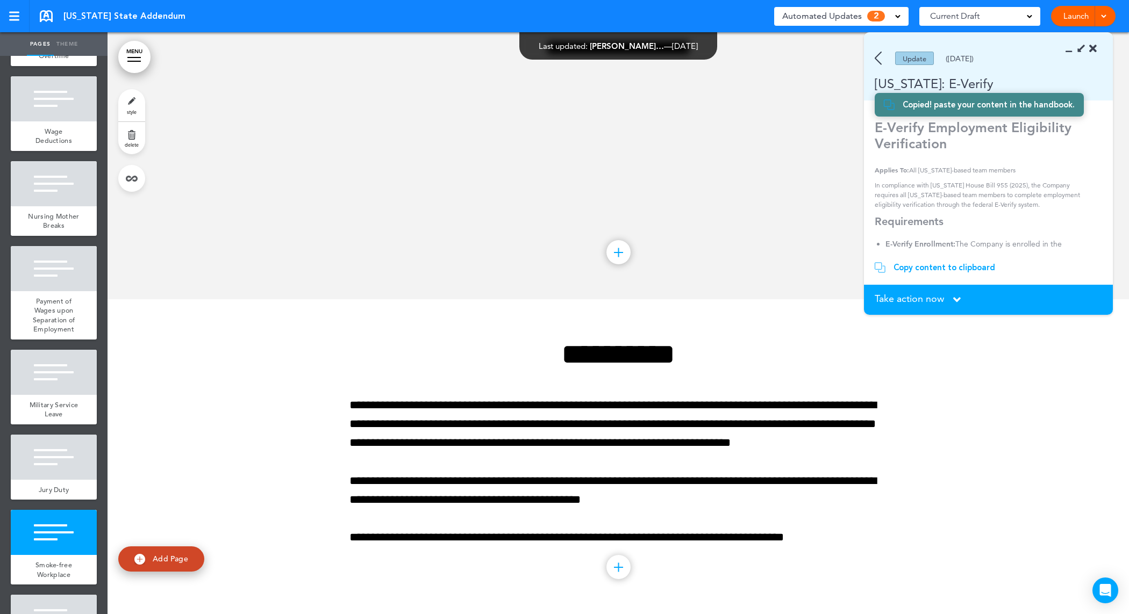
click at [926, 269] on div "Copy content to clipboard" at bounding box center [944, 267] width 102 height 11
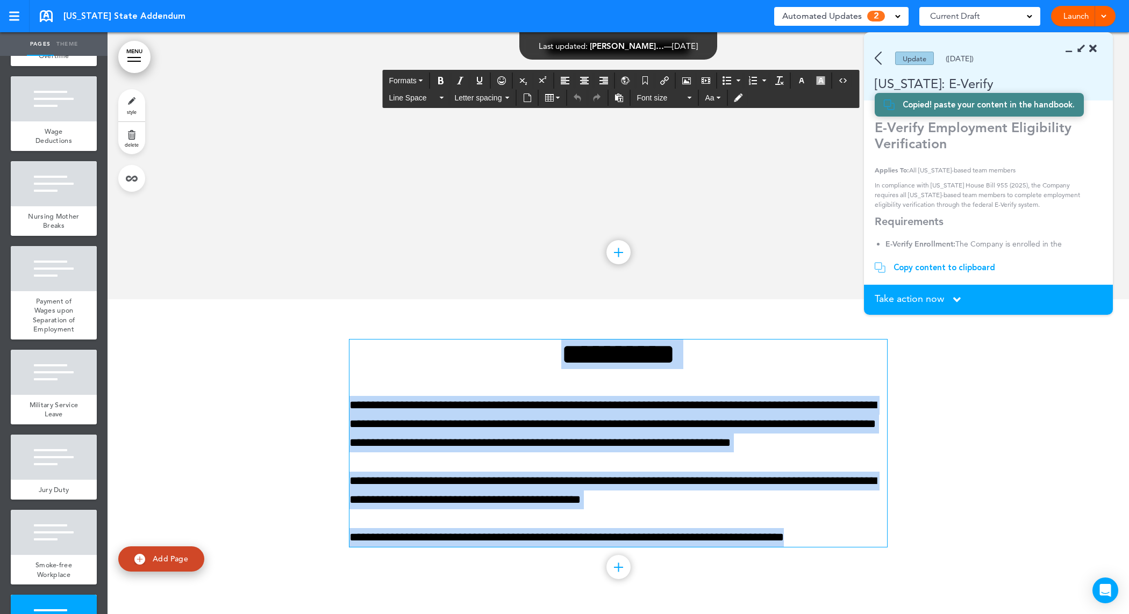
drag, startPoint x: 836, startPoint y: 538, endPoint x: 539, endPoint y: 335, distance: 359.6
click at [539, 335] on div "**********" at bounding box center [618, 456] width 538 height 315
paste div
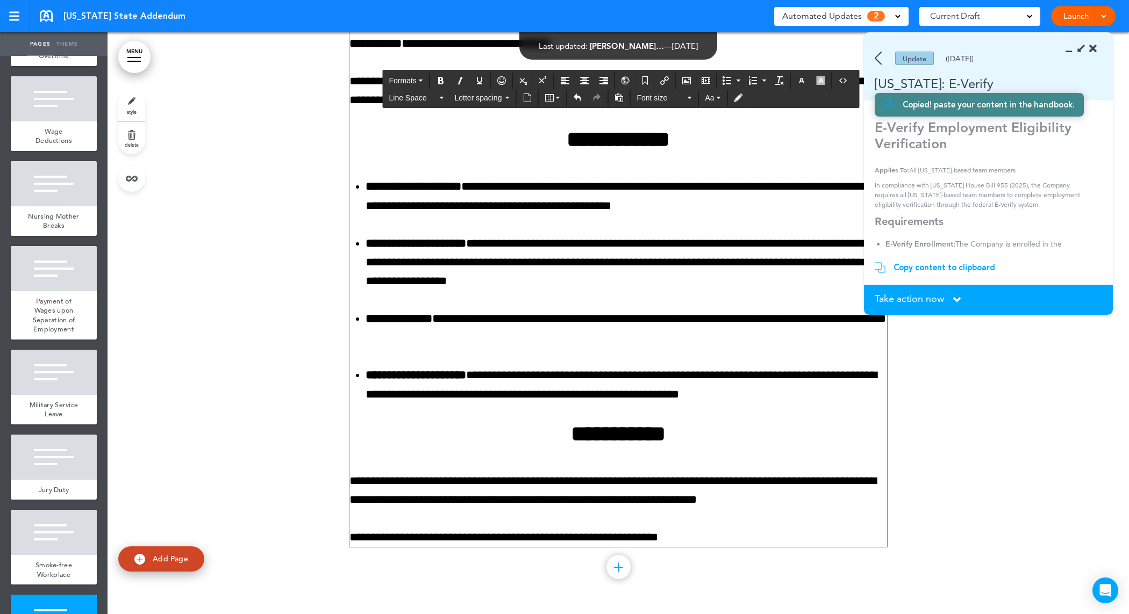
scroll to position [5367, 0]
click at [926, 497] on div at bounding box center [618, 276] width 1021 height 677
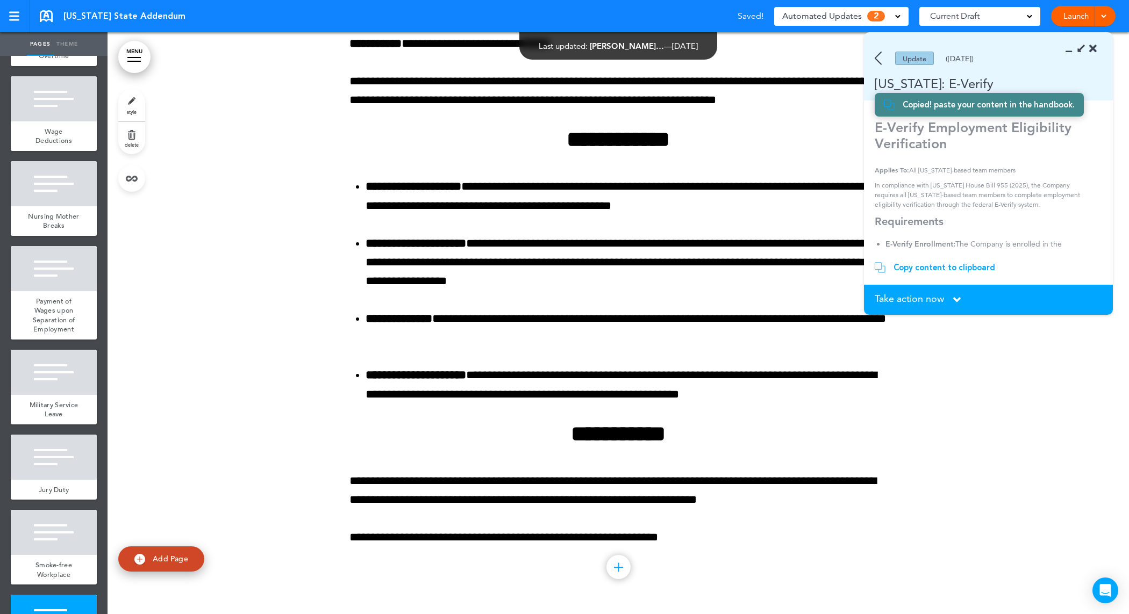
click at [946, 300] on div "Take action now Click here to change the status" at bounding box center [988, 300] width 227 height 12
click at [912, 295] on span "Take action now" at bounding box center [909, 299] width 69 height 10
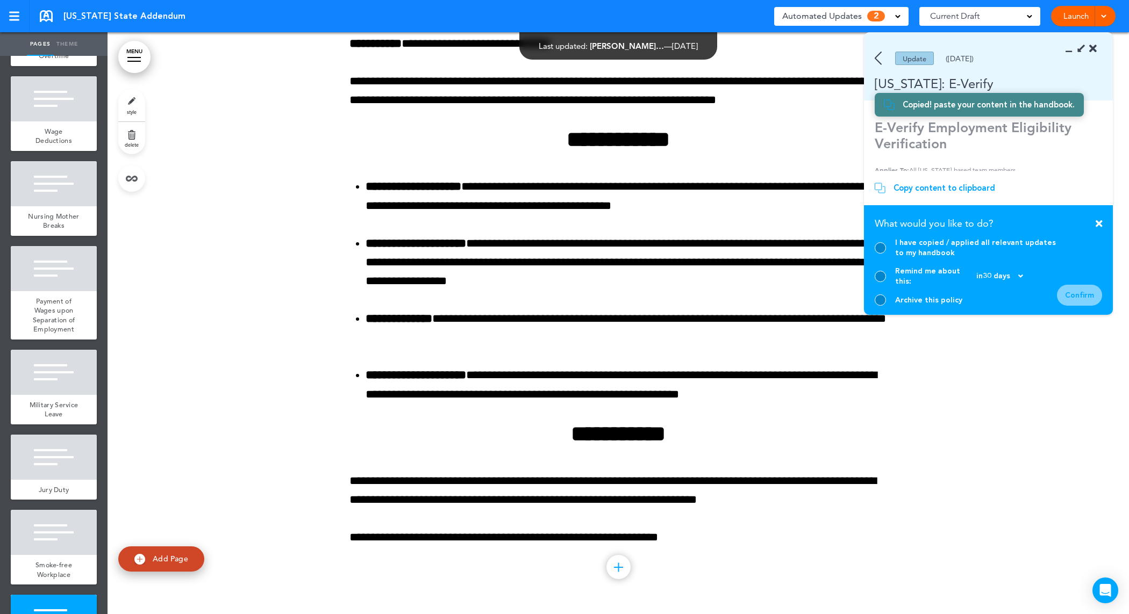
click at [879, 253] on div at bounding box center [880, 247] width 11 height 11
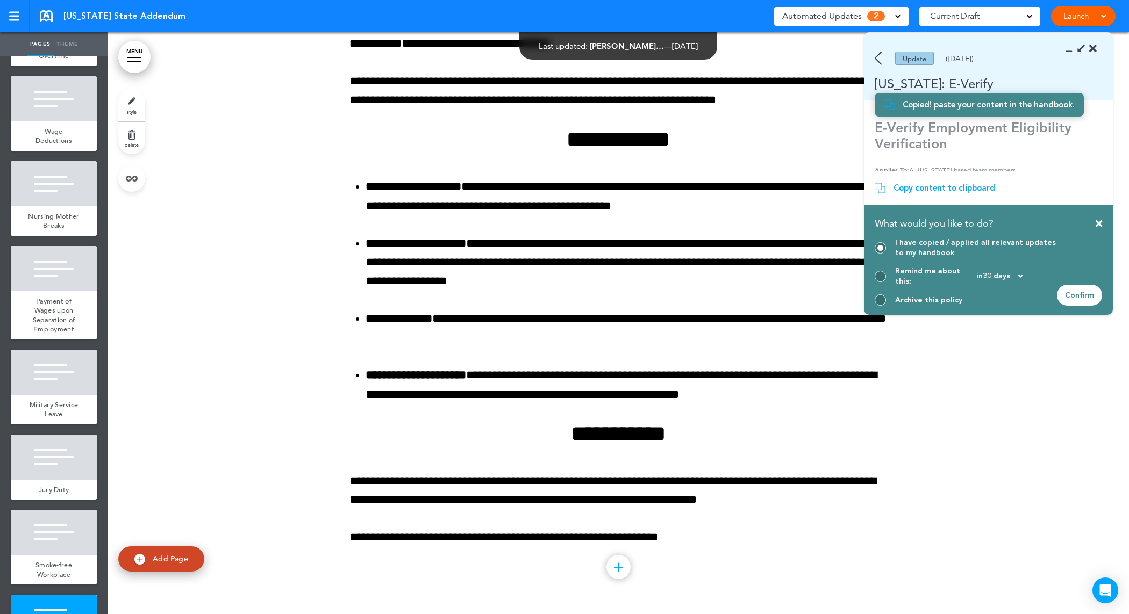
click at [1075, 291] on div "Confirm" at bounding box center [1079, 295] width 45 height 21
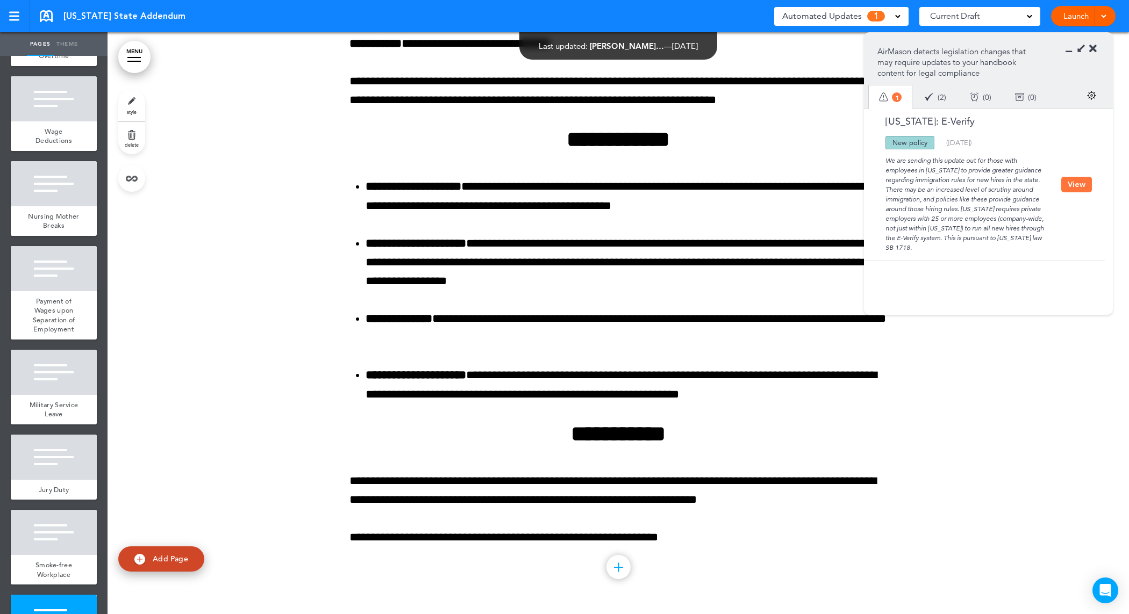
click at [904, 144] on div "New policy" at bounding box center [909, 142] width 49 height 13
click at [618, 570] on div at bounding box center [618, 567] width 1 height 9
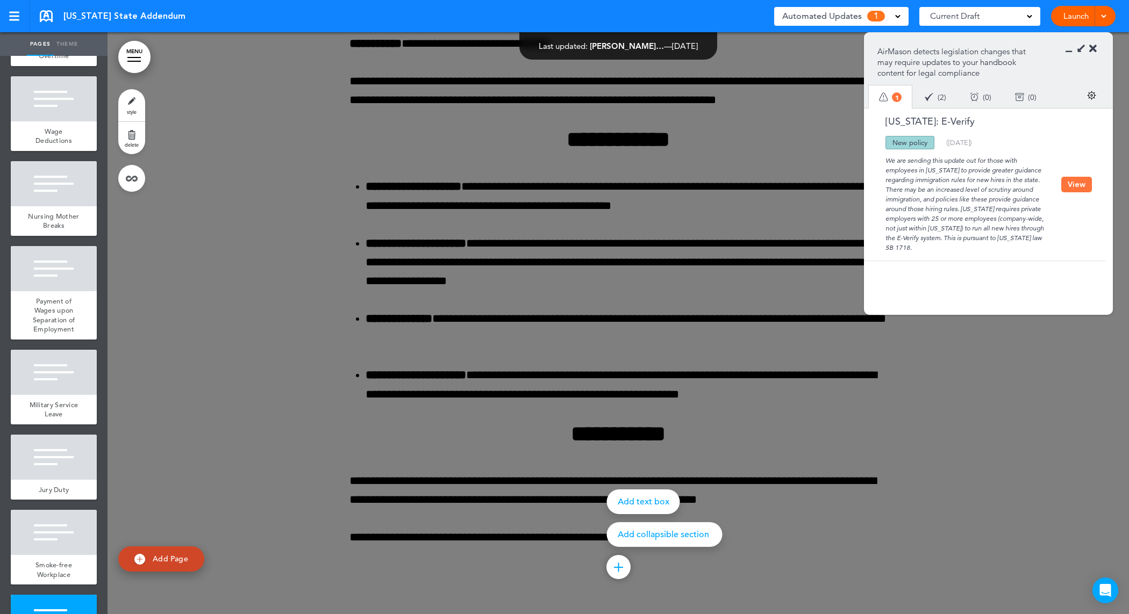
click at [658, 496] on div "Add text box" at bounding box center [643, 502] width 73 height 25
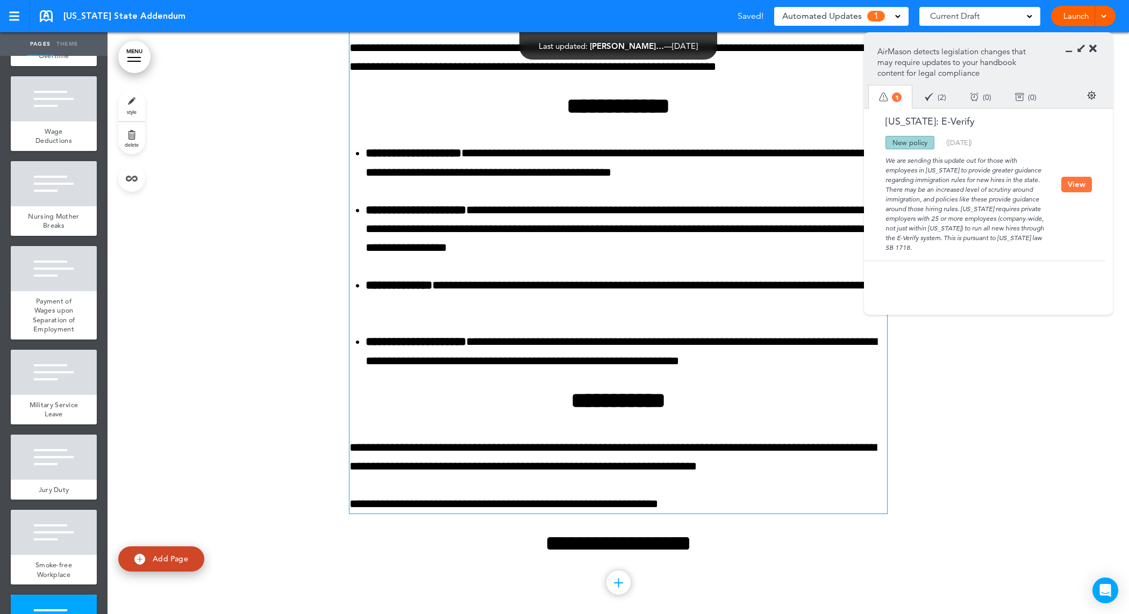
scroll to position [5416, 0]
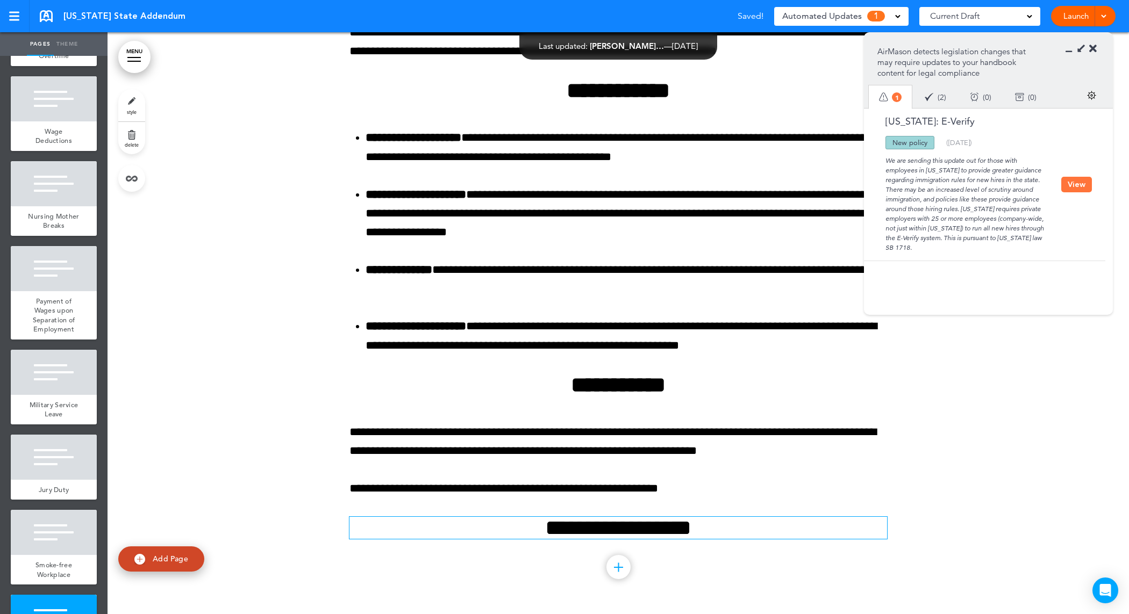
click at [686, 530] on h2 "**********" at bounding box center [618, 528] width 538 height 22
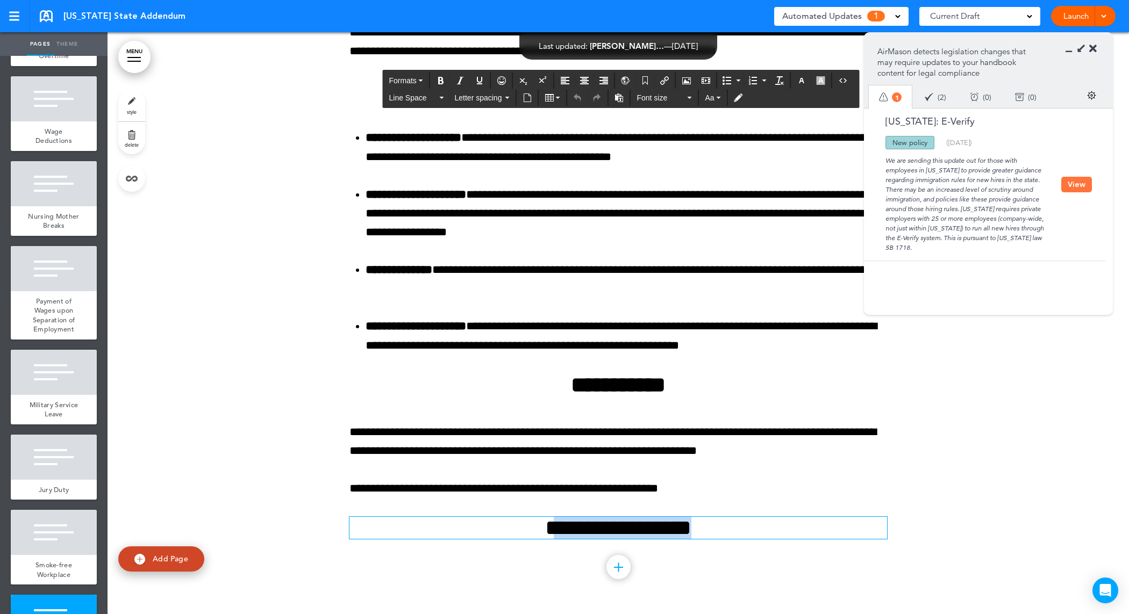
drag, startPoint x: 747, startPoint y: 528, endPoint x: 528, endPoint y: 535, distance: 219.4
click at [528, 535] on h2 "**********" at bounding box center [618, 528] width 538 height 22
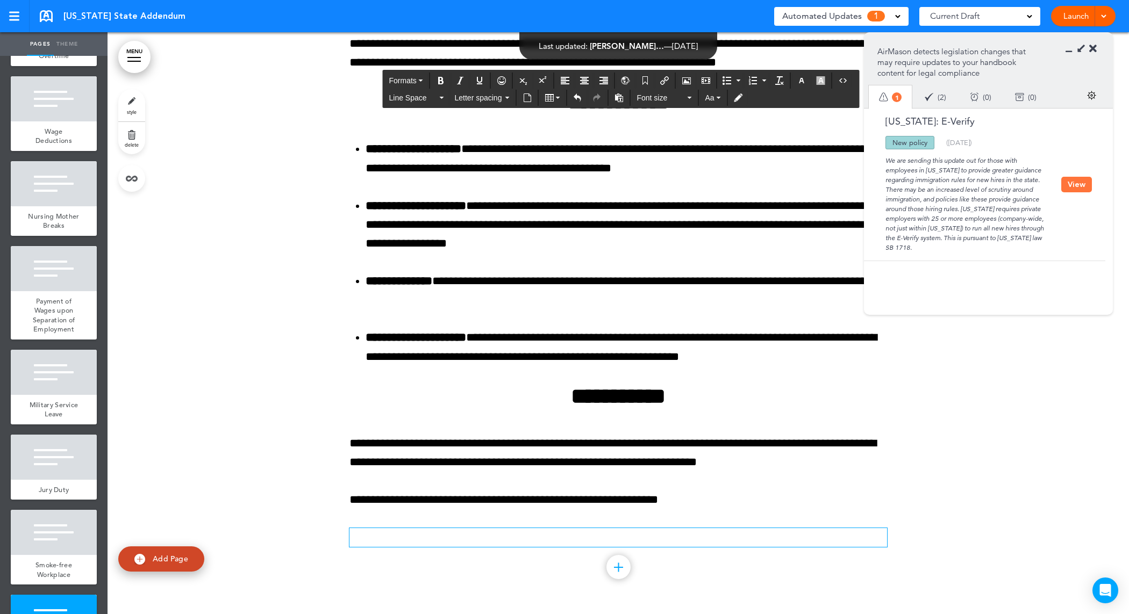
scroll to position [5405, 0]
click at [1072, 181] on button "View" at bounding box center [1076, 185] width 31 height 16
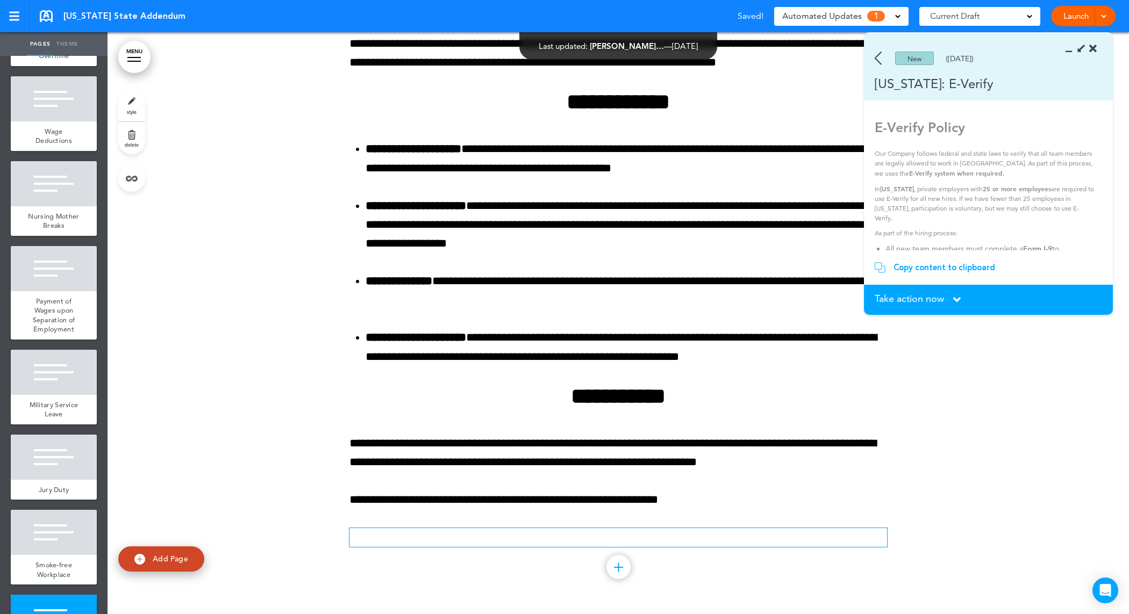
click at [909, 264] on div "Copy content to clipboard" at bounding box center [944, 267] width 102 height 11
click at [644, 522] on div "**********" at bounding box center [618, 257] width 538 height 714
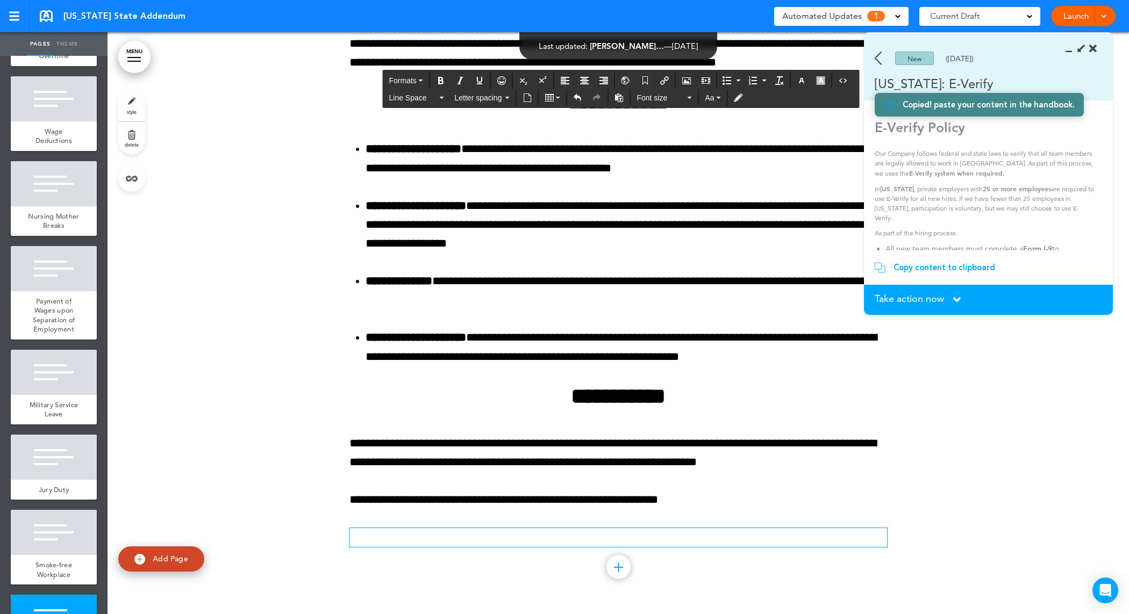
click at [654, 540] on p at bounding box center [618, 537] width 538 height 19
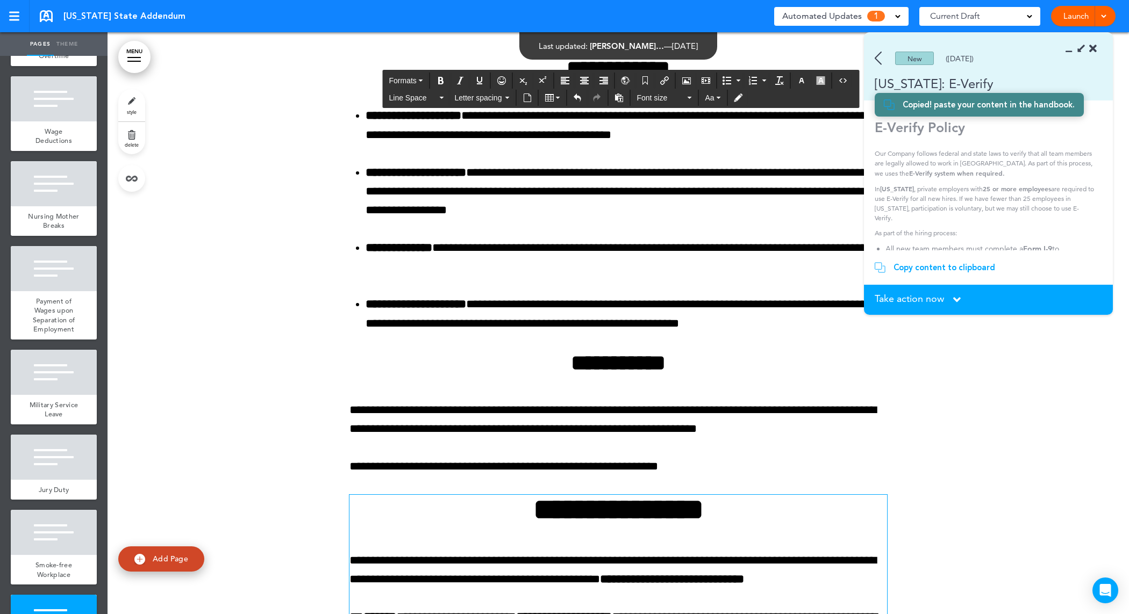
click at [923, 463] on div at bounding box center [618, 431] width 1021 height 1129
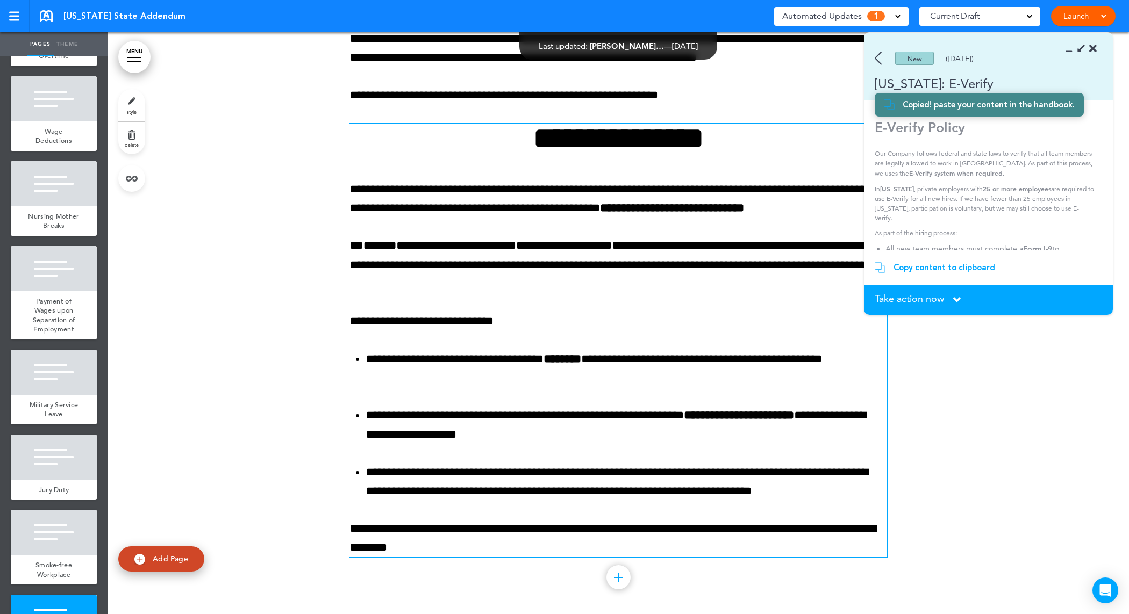
scroll to position [5753, 0]
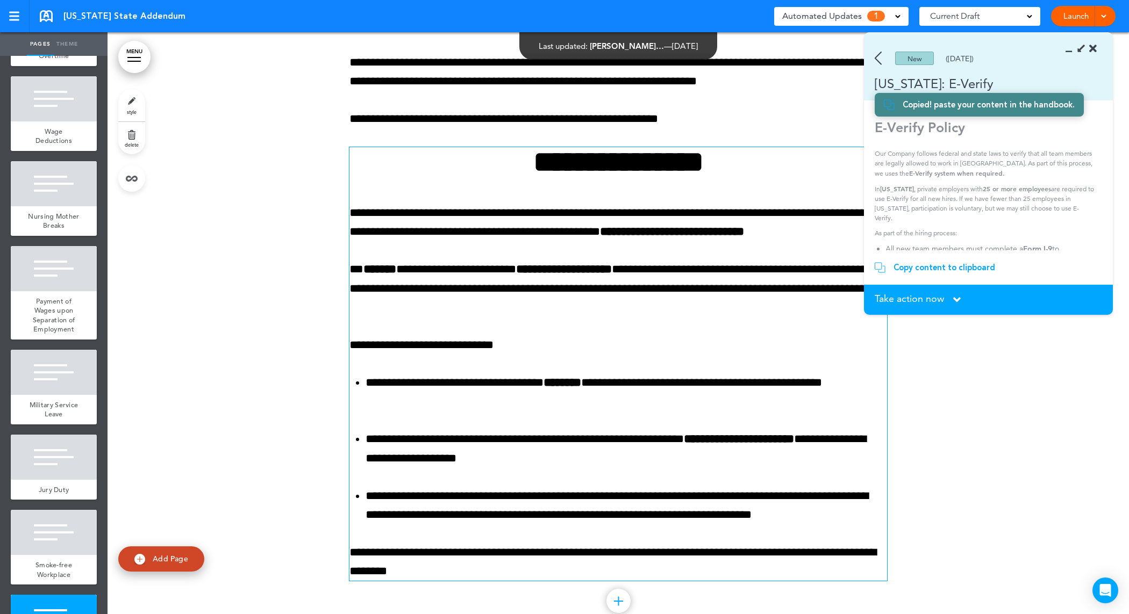
click at [954, 270] on div "Copy content to clipboard" at bounding box center [944, 267] width 102 height 11
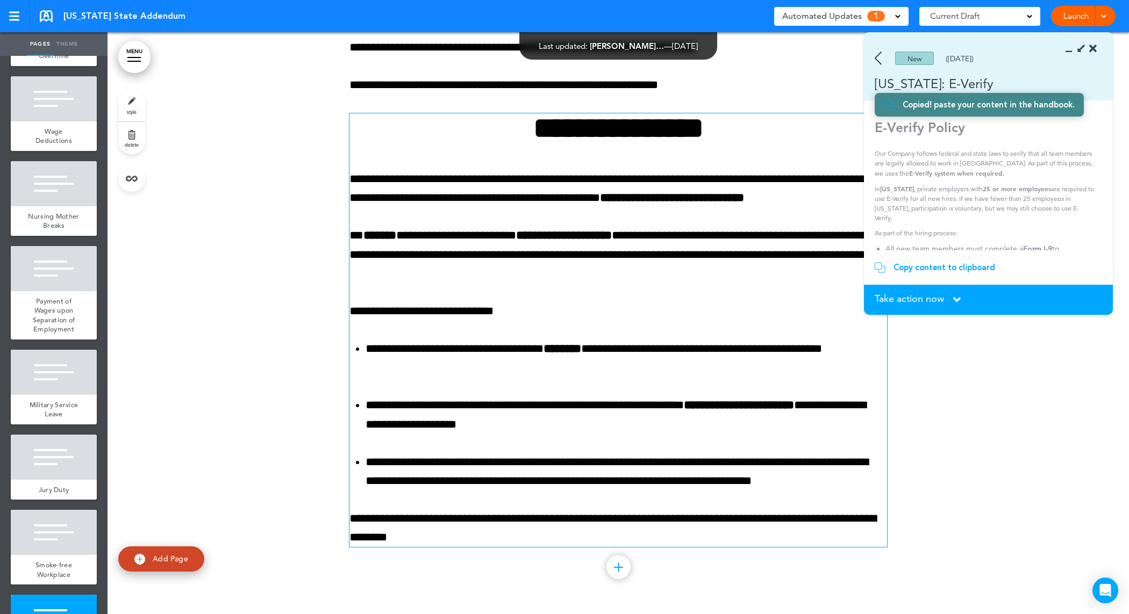
scroll to position [5820, 0]
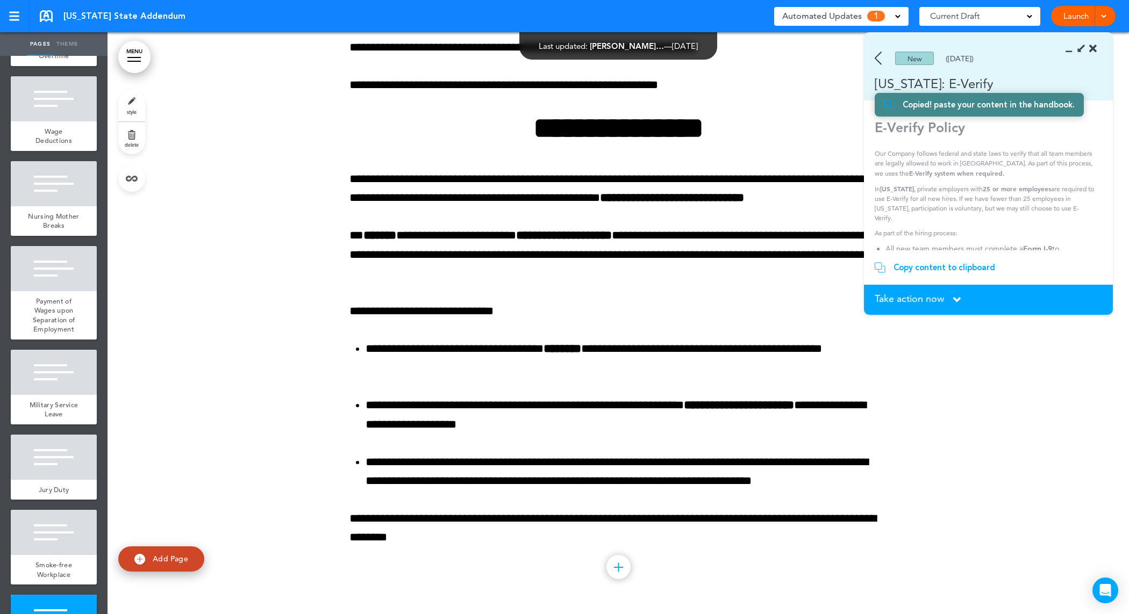
click at [617, 566] on div at bounding box center [618, 567] width 24 height 24
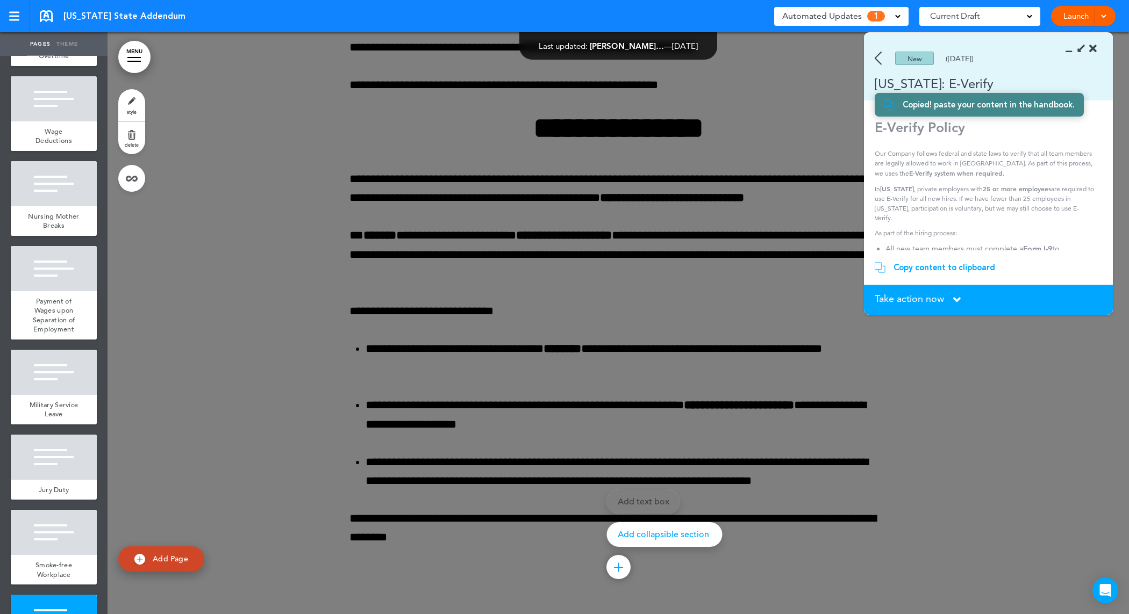
click at [651, 542] on div "Add collapsible section" at bounding box center [665, 534] width 116 height 25
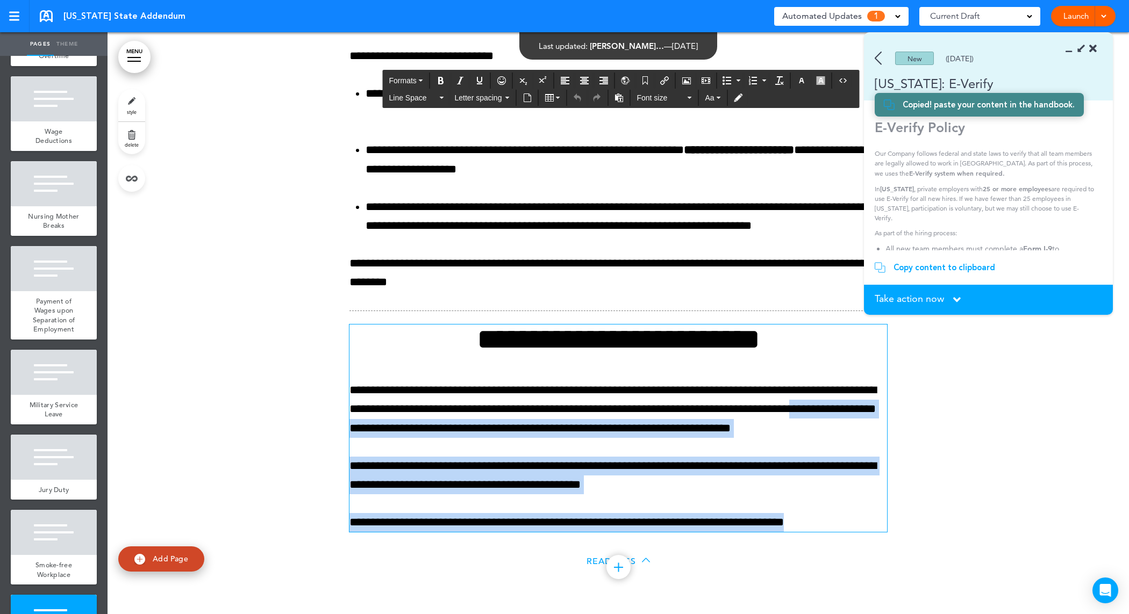
scroll to position [6075, 0]
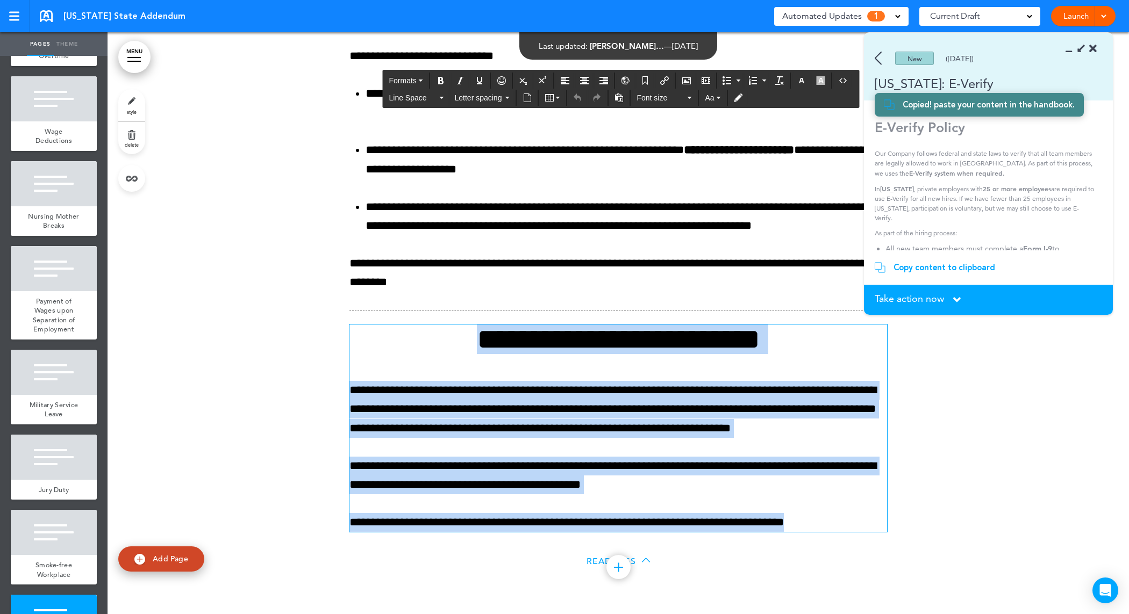
drag, startPoint x: 834, startPoint y: 520, endPoint x: 227, endPoint y: 313, distance: 641.2
paste div
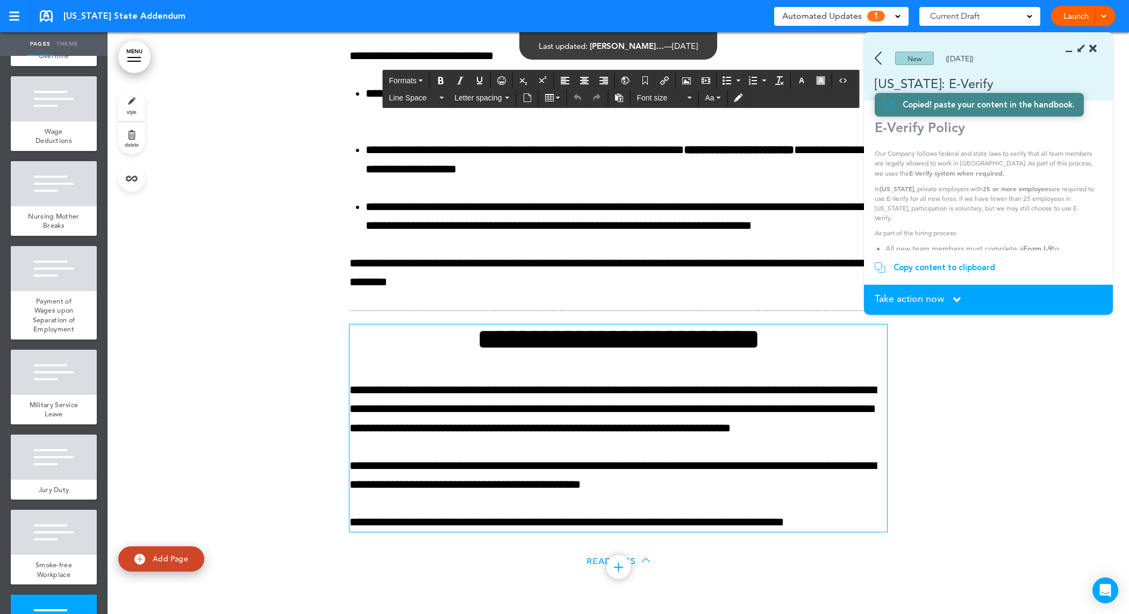
scroll to position [5905, 0]
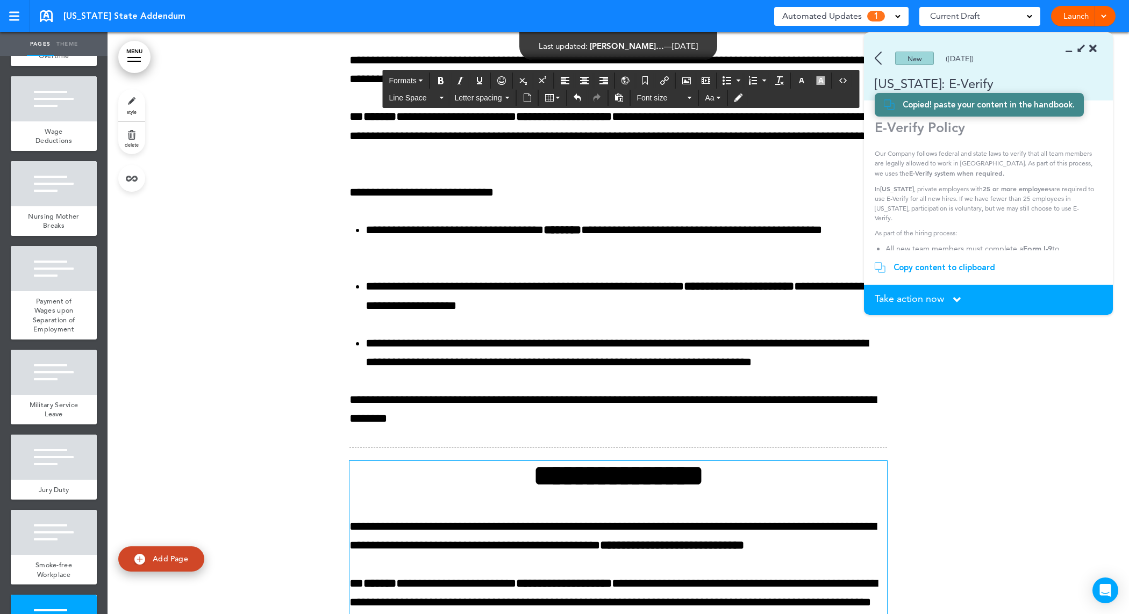
click at [990, 426] on div at bounding box center [618, 171] width 1021 height 1611
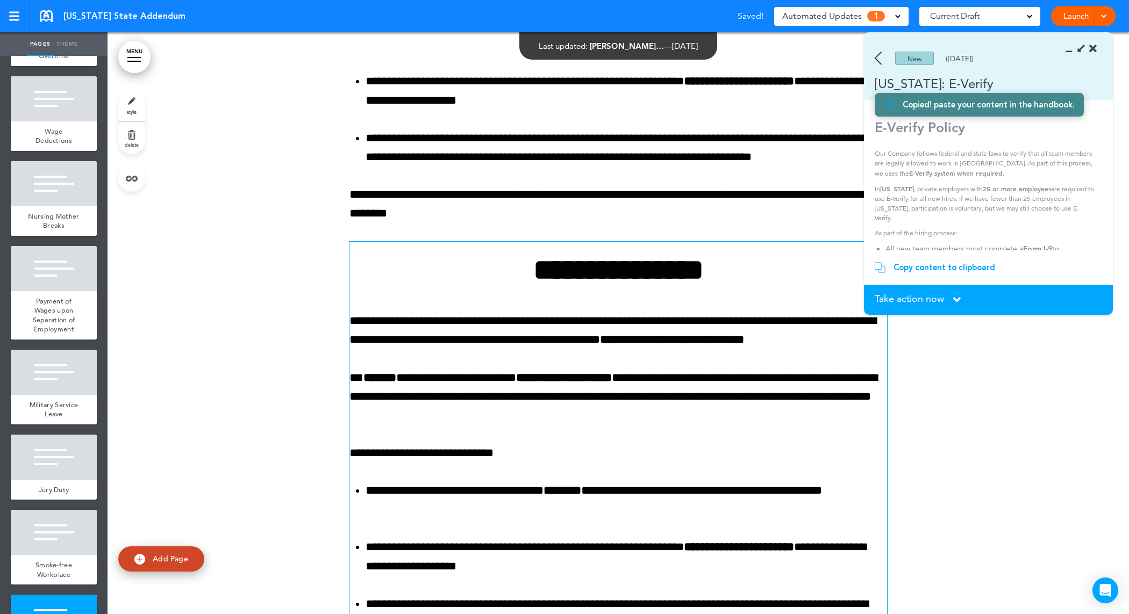
scroll to position [6099, 0]
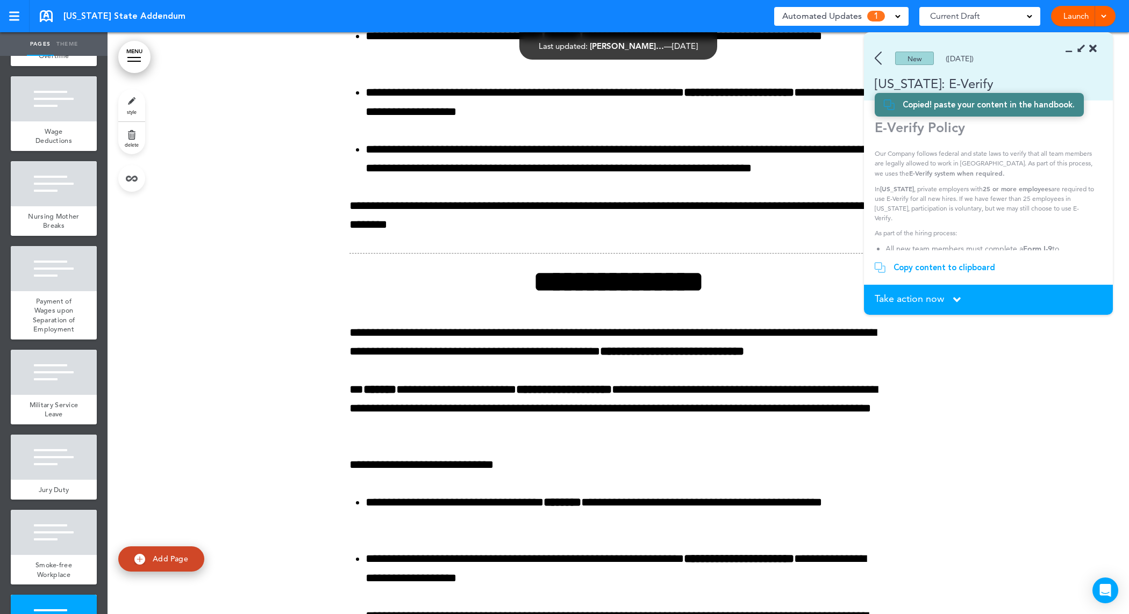
click at [914, 294] on span "Take action now" at bounding box center [909, 299] width 69 height 10
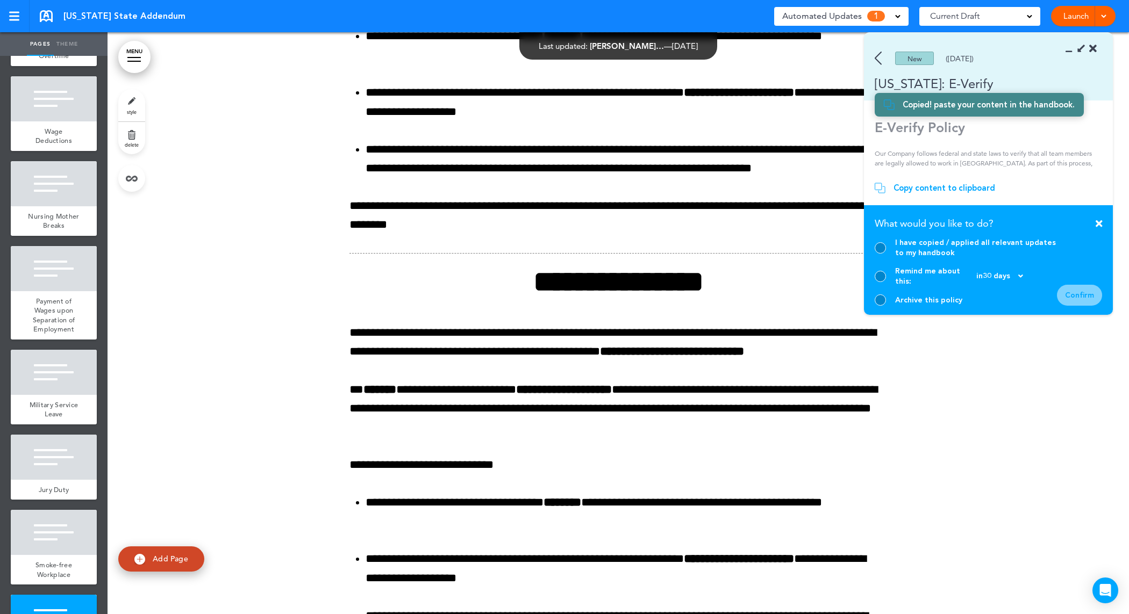
click at [880, 254] on div at bounding box center [880, 247] width 11 height 11
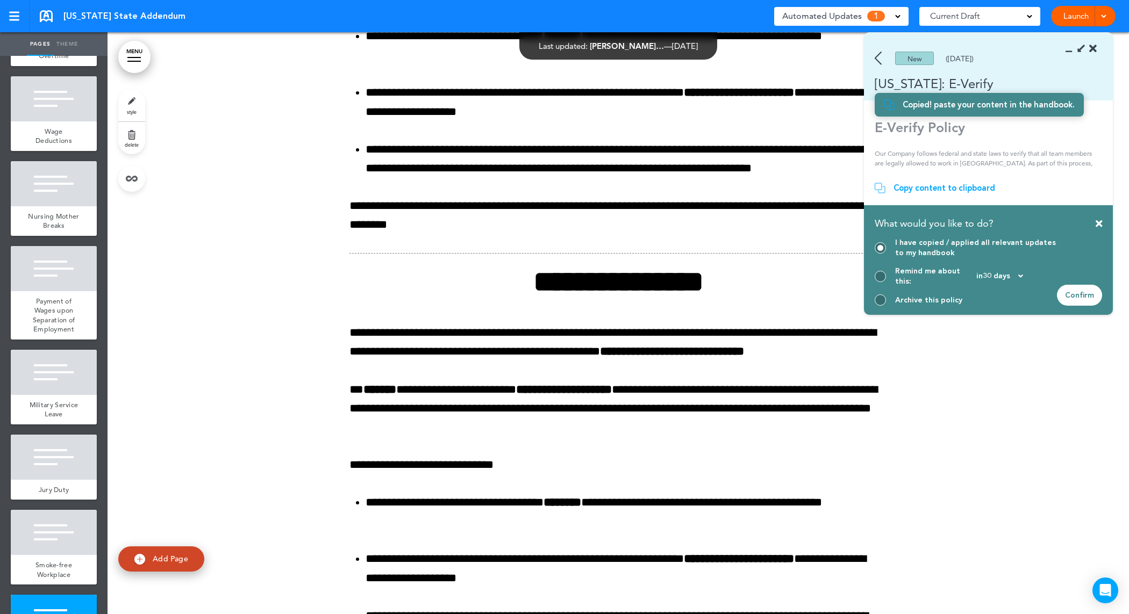
click at [1085, 291] on div "Confirm" at bounding box center [1079, 295] width 45 height 21
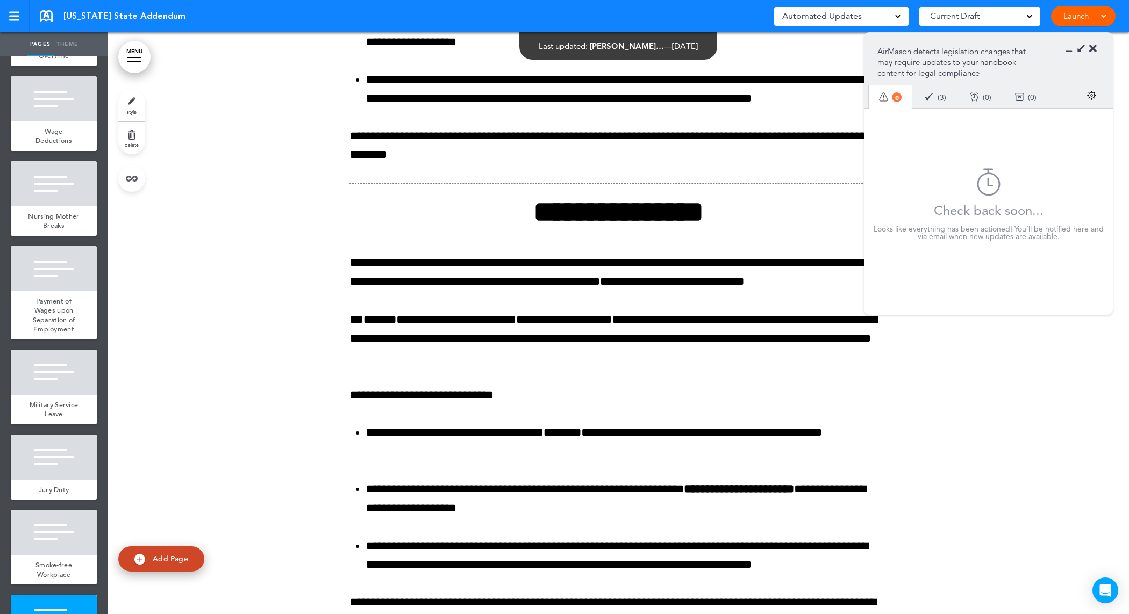
scroll to position [6301, 0]
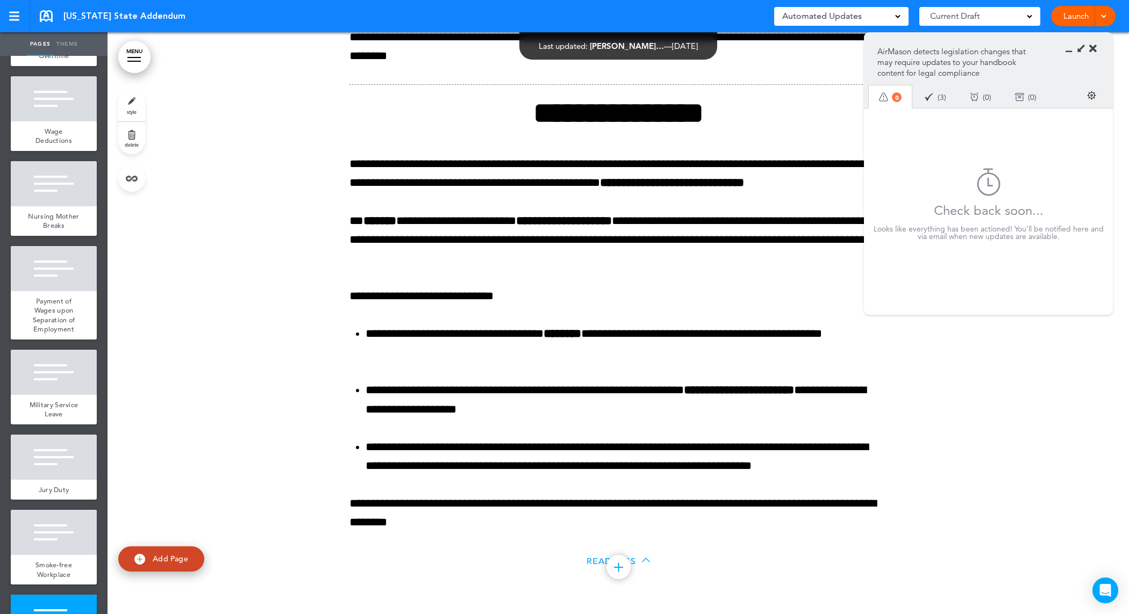
click at [1094, 49] on icon at bounding box center [1093, 49] width 8 height 11
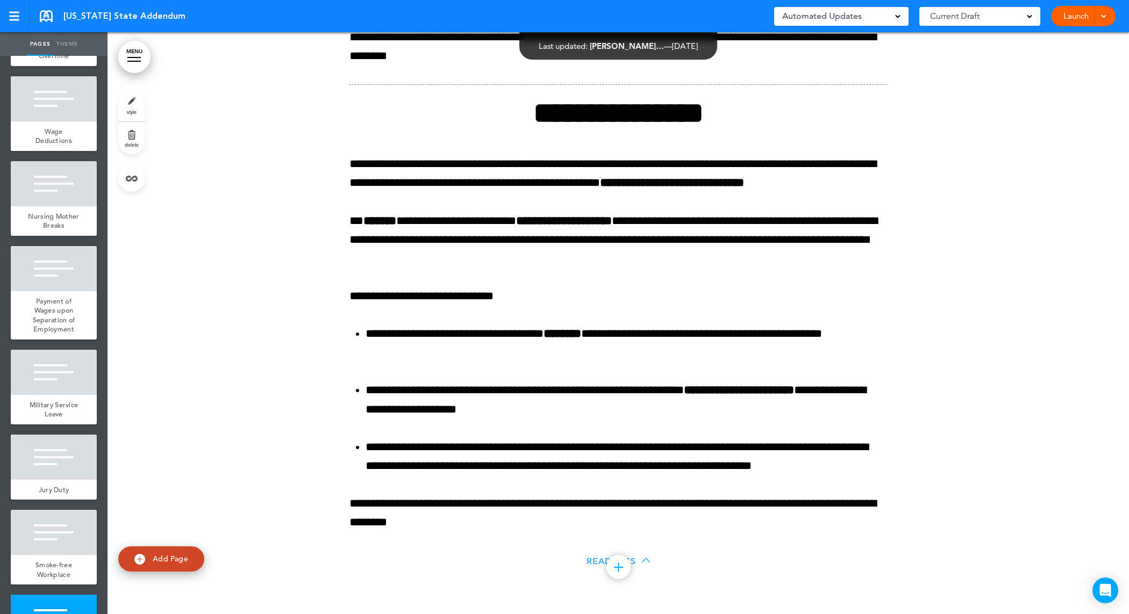
click at [1078, 19] on link "Launch" at bounding box center [1076, 16] width 34 height 20
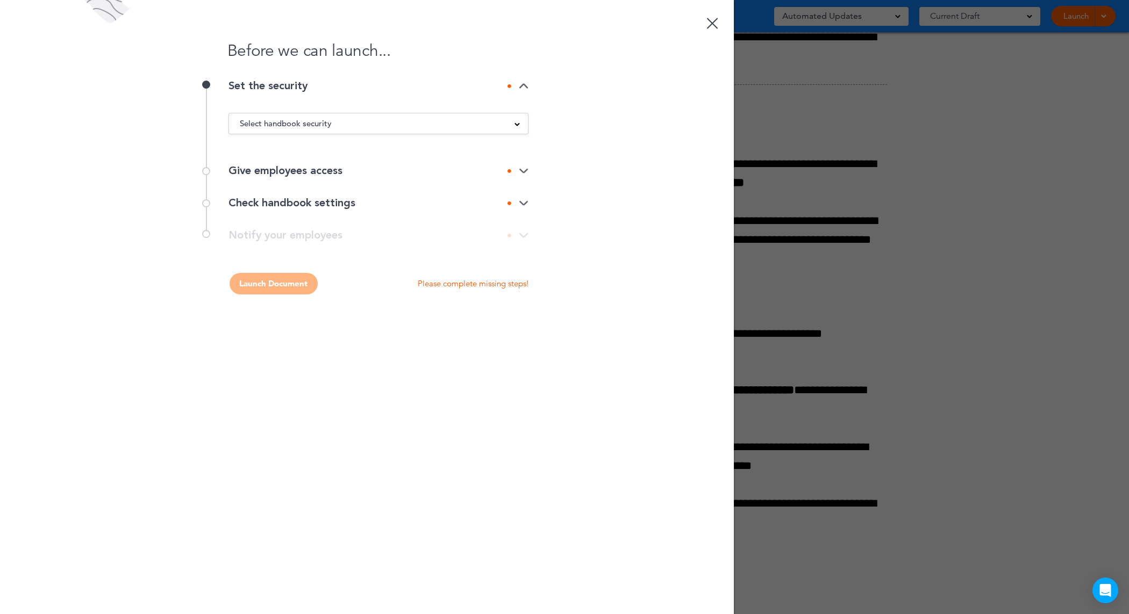
scroll to position [0, 0]
click at [514, 123] on span at bounding box center [516, 123] width 5 height 5
click at [676, 113] on div "Before we can launch... Set the security Select handbook security Public link P…" at bounding box center [367, 307] width 734 height 614
click at [713, 22] on div at bounding box center [712, 23] width 11 height 11
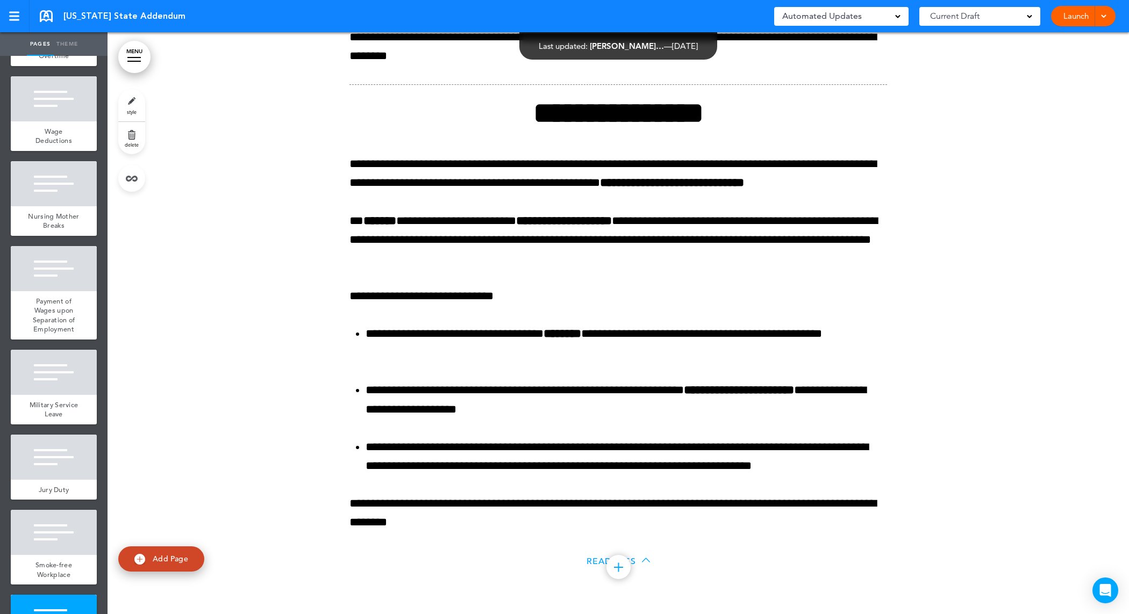
scroll to position [6301, 0]
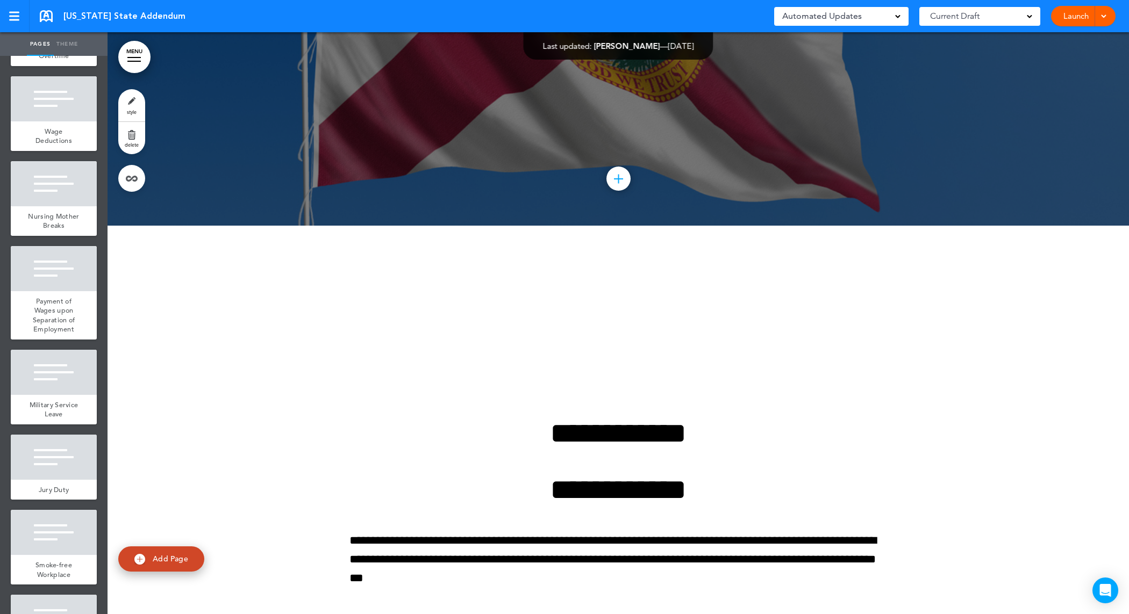
scroll to position [0, 0]
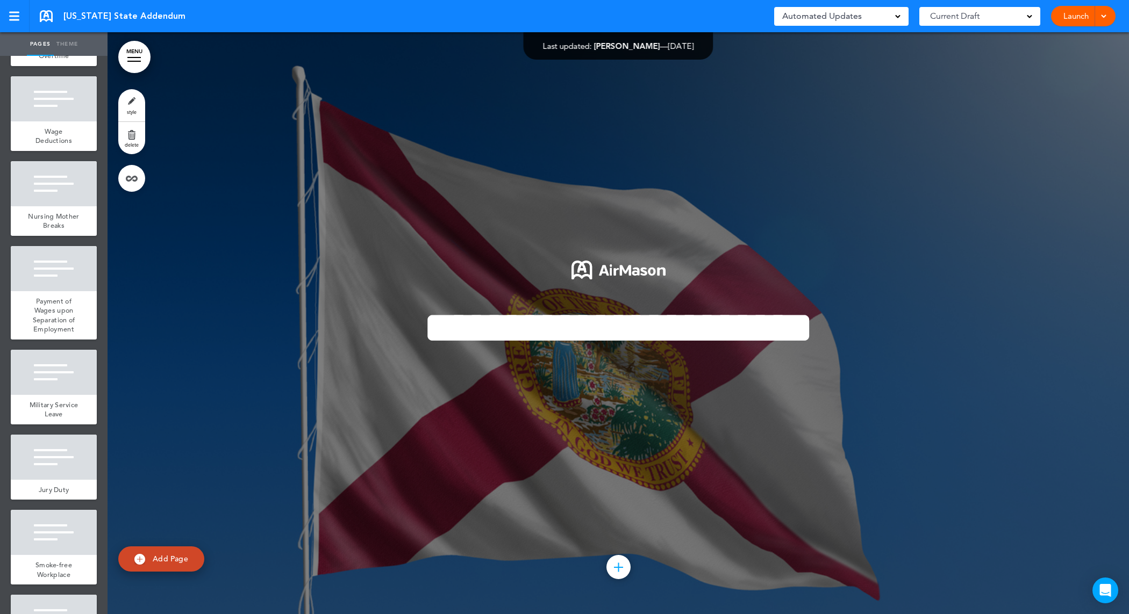
click at [84, 15] on span "[US_STATE] State Addendum" at bounding box center [124, 16] width 122 height 12
click at [1110, 8] on div "Launch Launch Preview Draft" at bounding box center [1083, 16] width 65 height 20
click at [1107, 17] on div "Launch Launch Preview Draft" at bounding box center [1083, 16] width 65 height 20
click at [1034, 9] on div "Current Draft" at bounding box center [979, 16] width 121 height 19
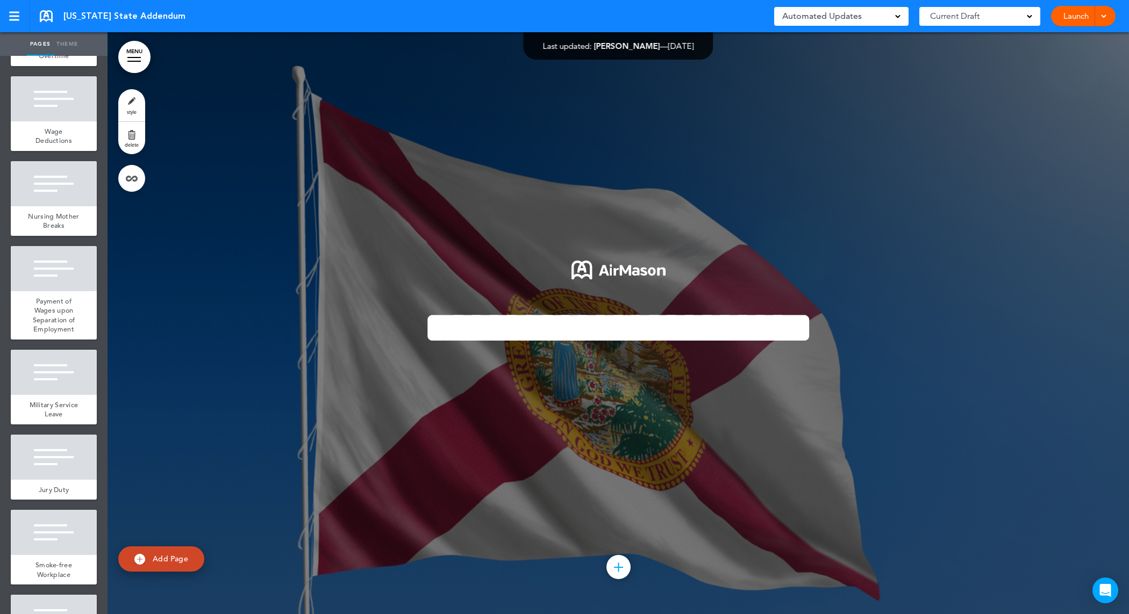
click at [896, 12] on div "Automated Updates 0" at bounding box center [841, 16] width 118 height 15
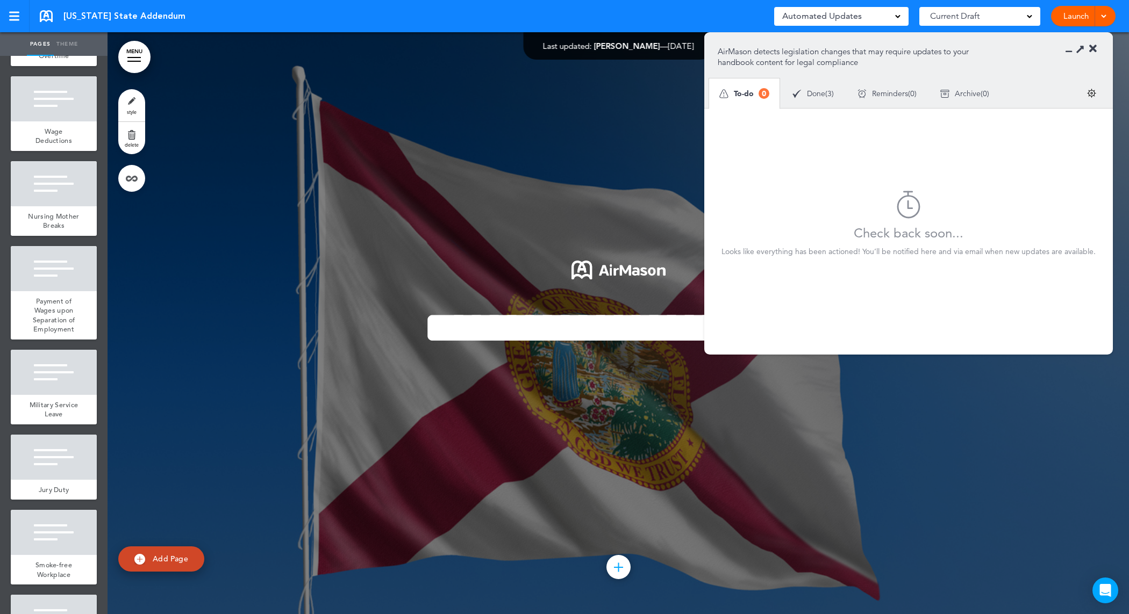
click at [813, 94] on span "Done" at bounding box center [816, 94] width 18 height 8
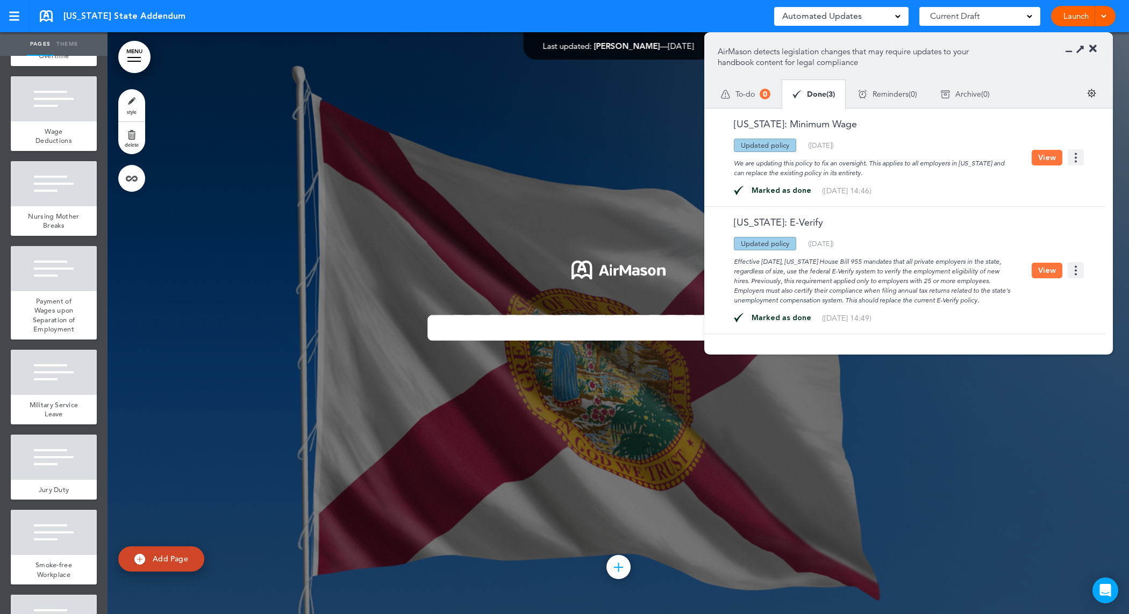
click at [1094, 48] on icon at bounding box center [1093, 49] width 8 height 11
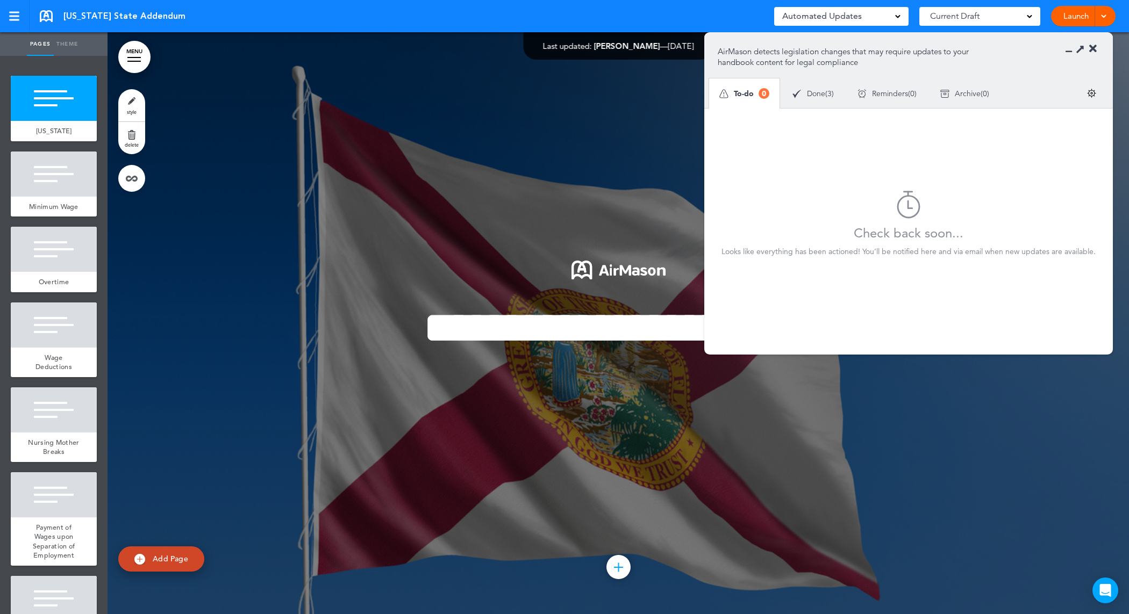
click at [903, 45] on icon at bounding box center [1093, 49] width 8 height 11
